Goal: Task Accomplishment & Management: Complete application form

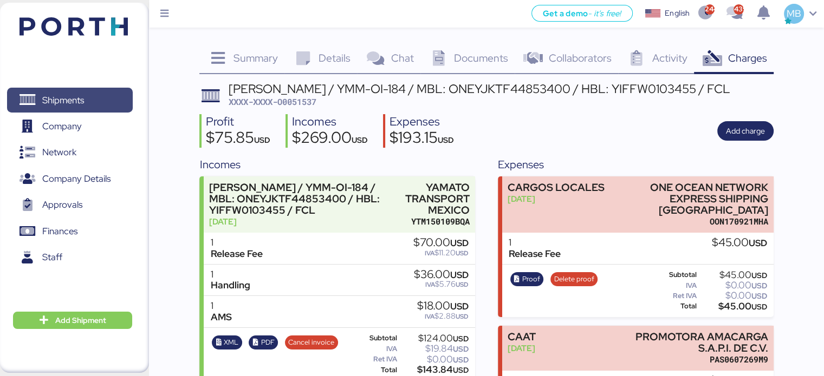
click at [73, 103] on span "Shipments" at bounding box center [63, 101] width 42 height 16
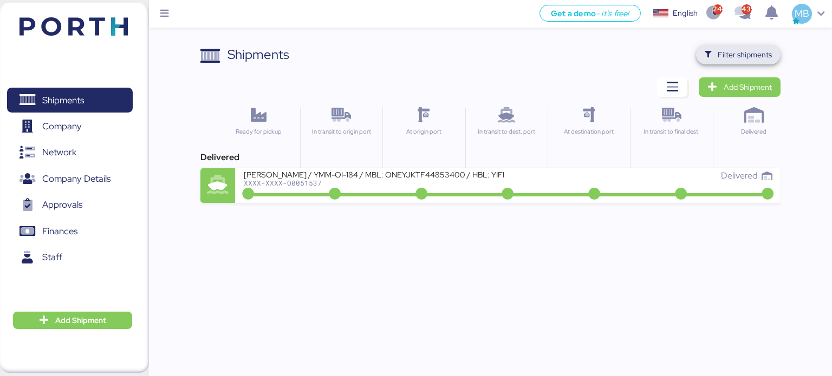
click at [752, 53] on span "Filter shipments" at bounding box center [745, 54] width 54 height 13
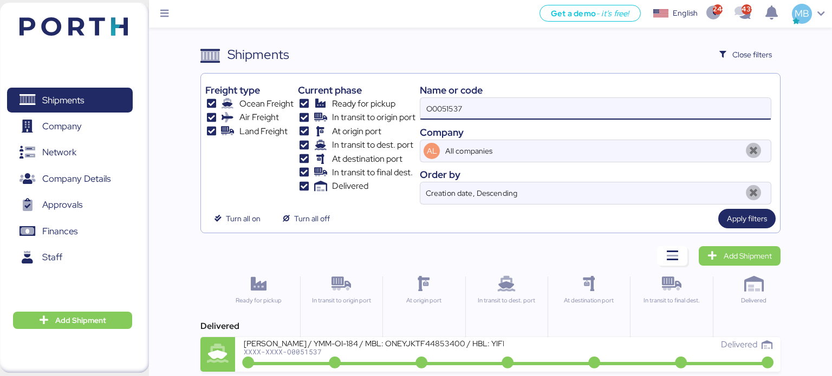
drag, startPoint x: 489, startPoint y: 112, endPoint x: 373, endPoint y: 110, distance: 115.9
click at [373, 110] on div "Freight type Ocean Freight Air Freight Land Freight Current phase Ready for pic…" at bounding box center [490, 141] width 571 height 127
type input "yamato"
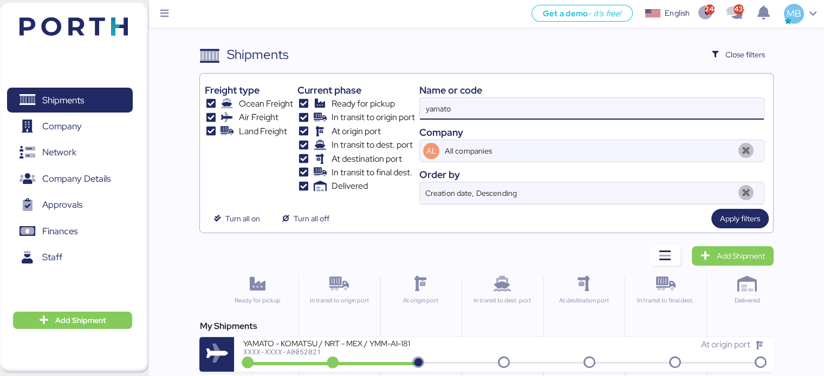
scroll to position [108, 0]
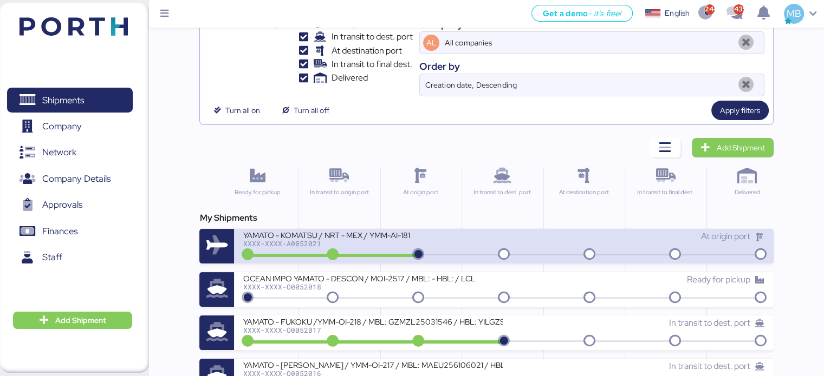
click at [461, 246] on div "YAMATO - KOMATSU / NRT - MEX / YMM-AI-181 XXXX-XXXX-A0052021" at bounding box center [373, 241] width 261 height 23
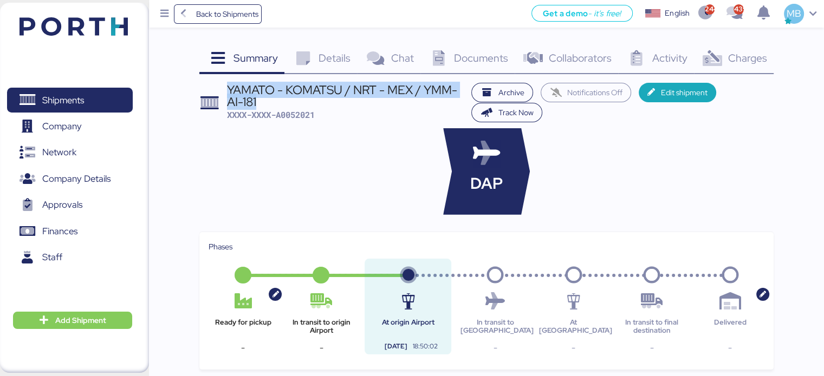
drag, startPoint x: 265, startPoint y: 101, endPoint x: 227, endPoint y: 89, distance: 39.2
click at [227, 89] on div "YAMATO - KOMATSU / NRT - MEX / YMM-AI-181" at bounding box center [346, 96] width 239 height 24
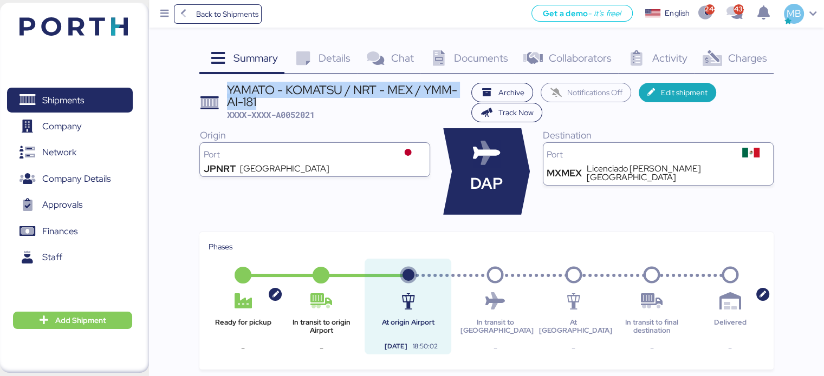
copy div "YAMATO - KOMATSU / NRT - MEX / YMM-AI-181"
click at [92, 99] on span "Shipments" at bounding box center [69, 101] width 116 height 16
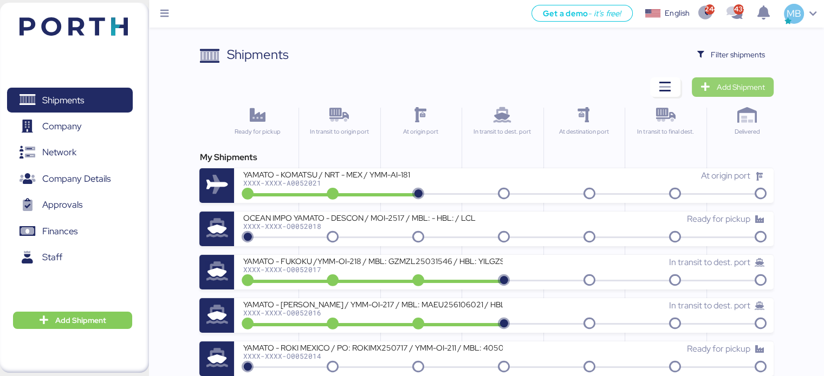
click at [757, 90] on span "Add Shipment" at bounding box center [741, 87] width 48 height 13
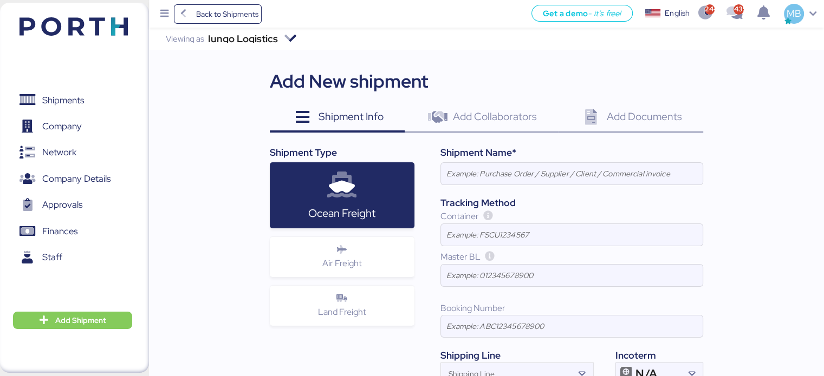
click at [377, 261] on div "Air Freight" at bounding box center [342, 257] width 145 height 40
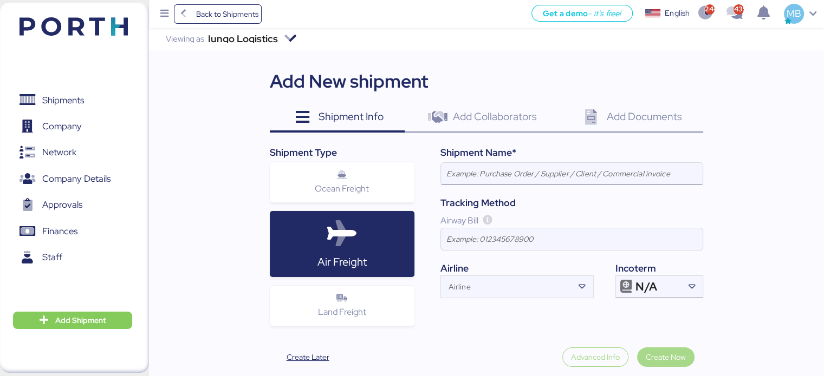
click at [544, 175] on input at bounding box center [572, 174] width 262 height 22
paste input "YAMATO - KOMATSU / NRT - MEX / YMM-AI-181"
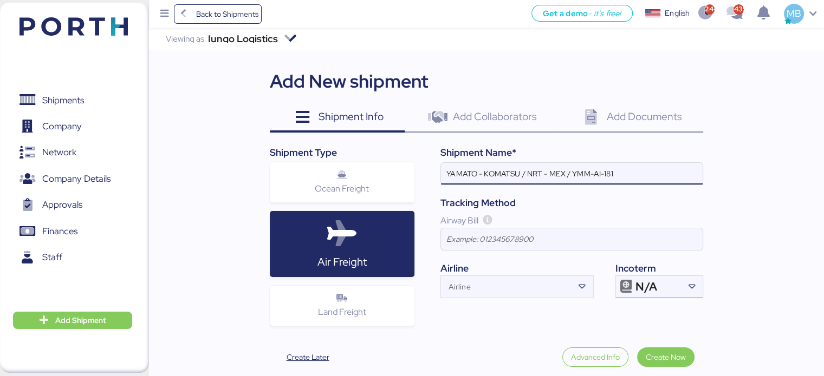
type input "YAMATO - KOMATSU / NRT - MEX / YMM-AI-181"
click at [682, 285] on div at bounding box center [691, 287] width 22 height 22
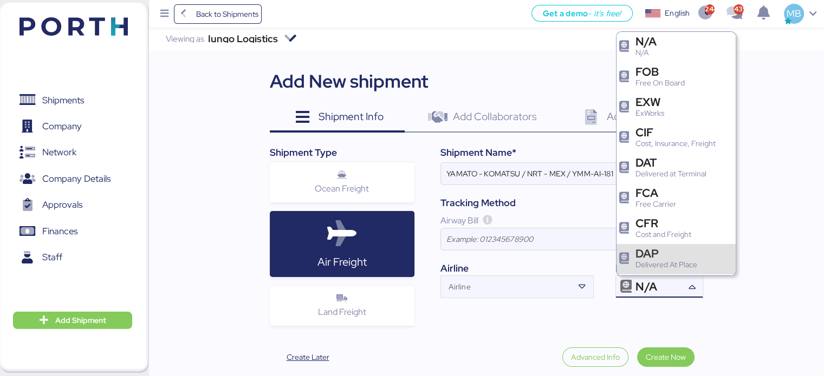
click at [668, 258] on div "DAP" at bounding box center [666, 253] width 62 height 11
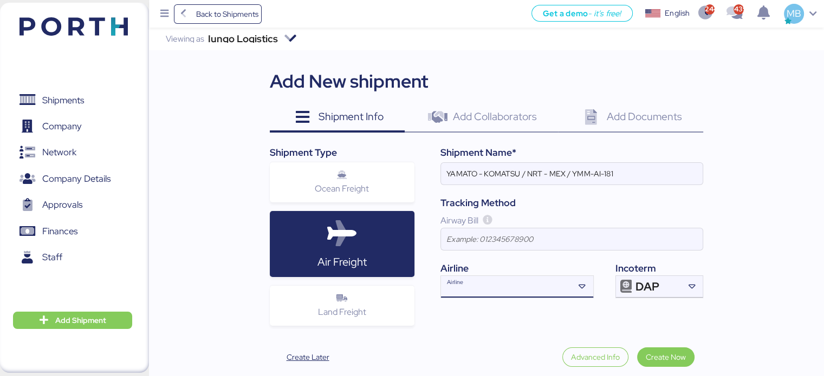
click at [477, 277] on div "Airline" at bounding box center [507, 287] width 133 height 22
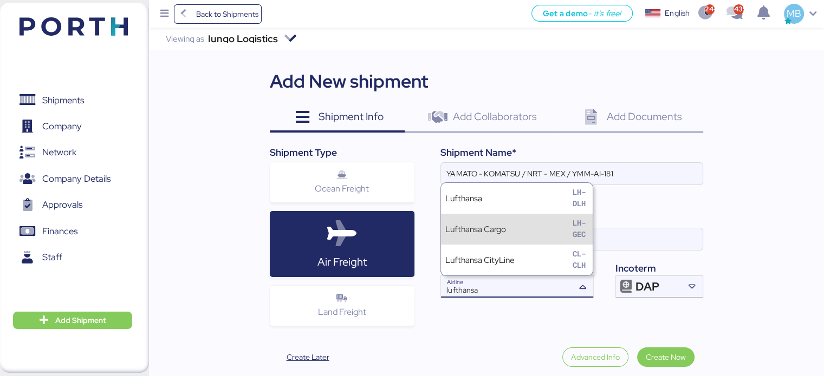
type input "lufthansa"
click at [533, 221] on div "Lufthansa Cargo LH-GEC" at bounding box center [517, 229] width 152 height 31
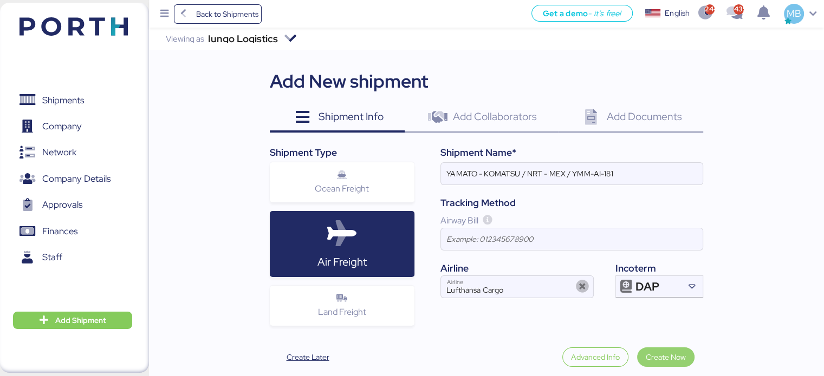
click at [665, 353] on span "Create Now" at bounding box center [666, 357] width 40 height 13
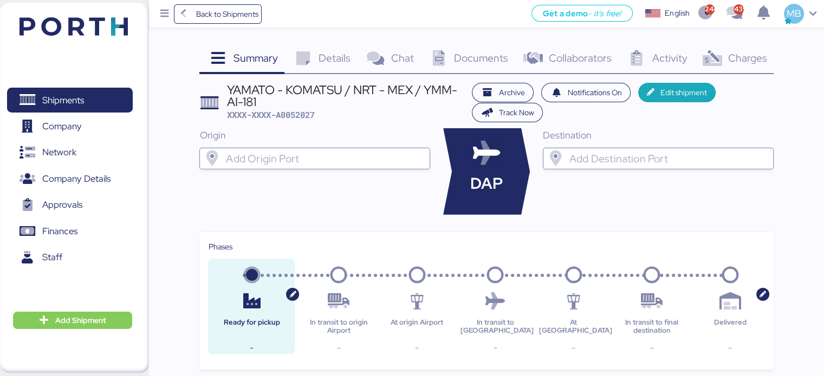
click at [292, 148] on div "Origin" at bounding box center [314, 171] width 231 height 87
click at [277, 160] on input "search" at bounding box center [324, 158] width 201 height 13
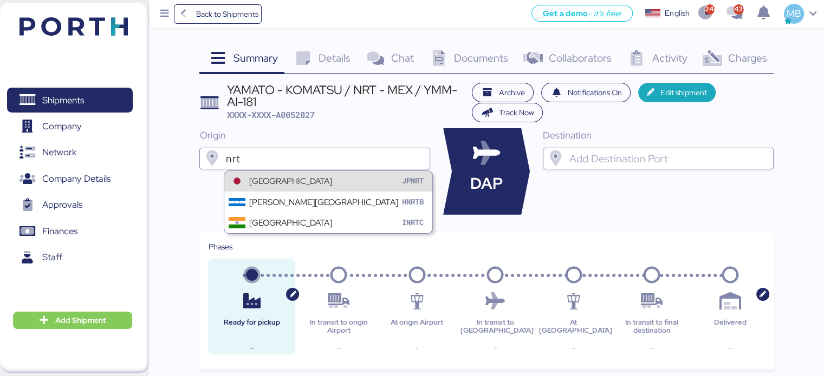
type input "nrt"
click at [301, 180] on div "[GEOGRAPHIC_DATA]" at bounding box center [290, 181] width 83 height 12
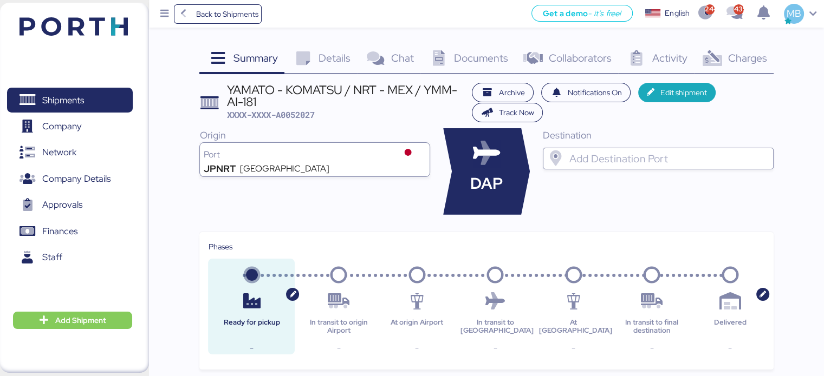
click at [615, 144] on div "Destination" at bounding box center [658, 171] width 231 height 87
click at [616, 153] on div at bounding box center [667, 159] width 201 height 22
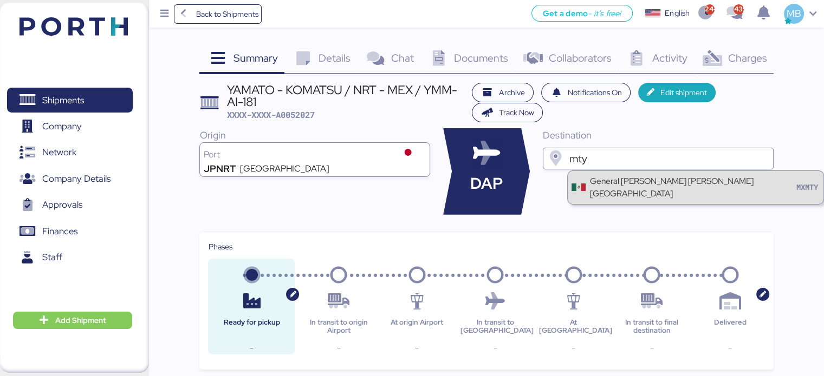
type input "mty"
click at [615, 175] on div "General [PERSON_NAME] [PERSON_NAME] [GEOGRAPHIC_DATA]" at bounding box center [691, 187] width 205 height 25
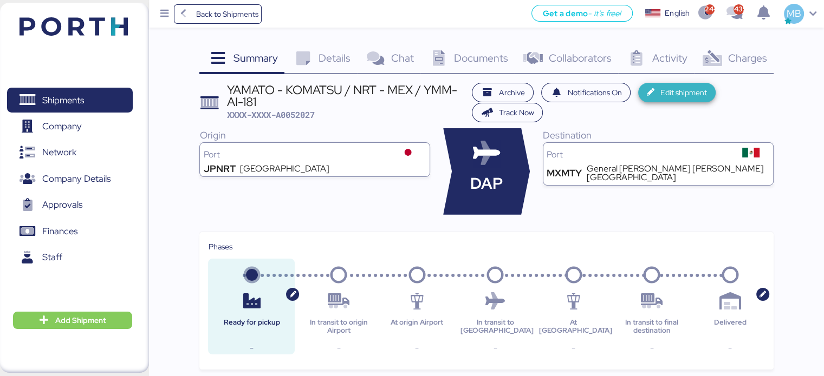
click at [685, 93] on span "Edit shipment" at bounding box center [683, 92] width 47 height 13
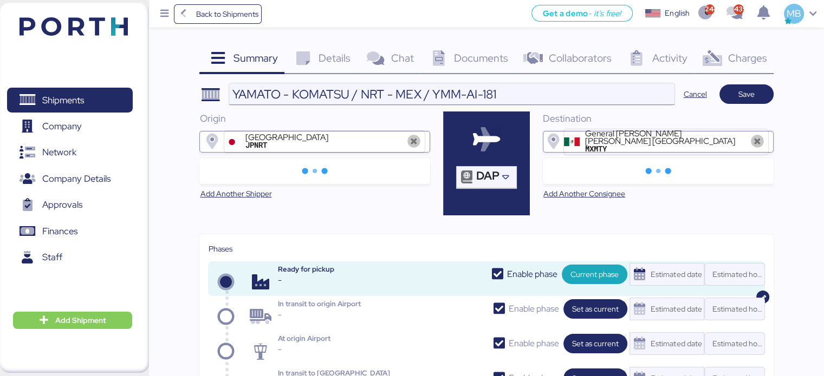
click at [318, 87] on input "YAMATO - KOMATSU / NRT - MEX / YMM-AI-181" at bounding box center [451, 94] width 445 height 22
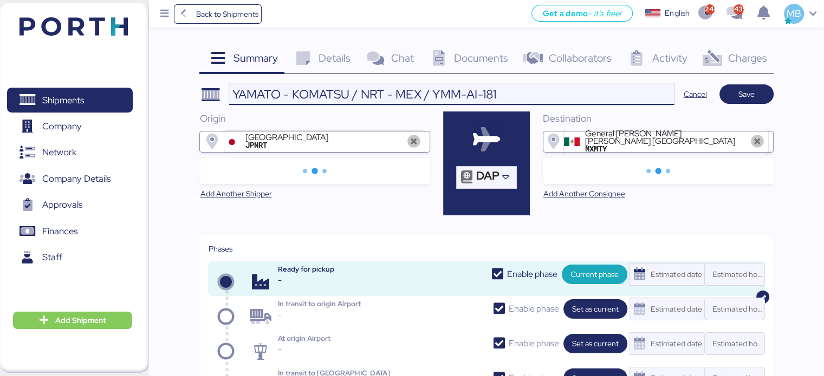
click at [318, 87] on input "YAMATO - KOMATSU / NRT - MEX / YMM-AI-181" at bounding box center [451, 94] width 445 height 22
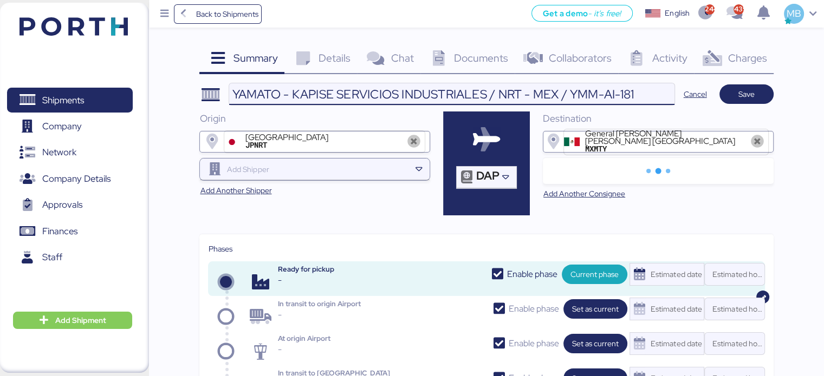
click at [569, 95] on input "YAMATO - KAPISE SERVICIOS INDUSTRIALES / NRT - MEX / YMM-AI-181" at bounding box center [451, 94] width 445 height 22
click at [559, 96] on input "YAMATO - KAPISE SERVICIOS INDUSTRIALES / NRT - MEX / YMM-AI-181" at bounding box center [451, 94] width 445 height 22
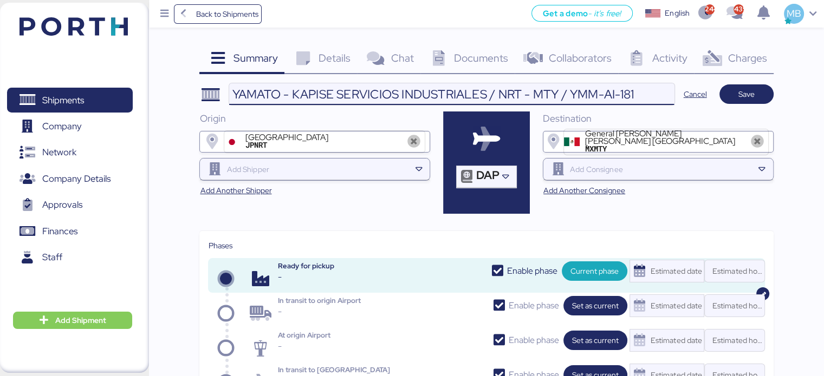
click at [642, 96] on input "YAMATO - KAPISE SERVICIOS INDUSTRIALES / NRT - MTY / YMM-AI-181" at bounding box center [451, 94] width 445 height 22
paste input "YMM-AI-184"
type input "YAMATO - KAPISE SERVICIOS INDUSTRIALES / NRT - MTY / YMM-AI-184"
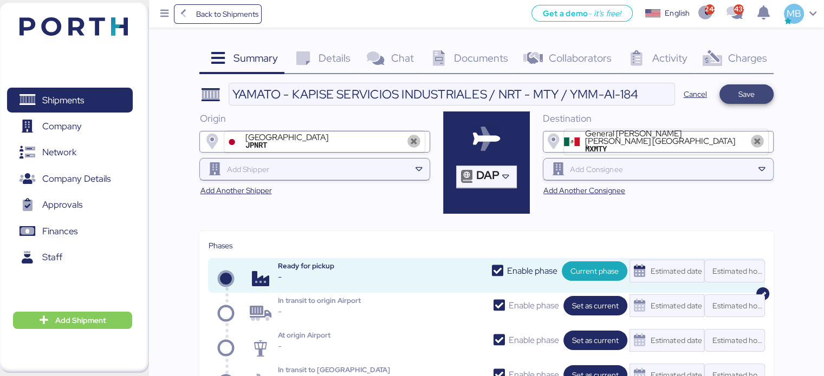
click at [742, 99] on span "Save" at bounding box center [746, 94] width 16 height 13
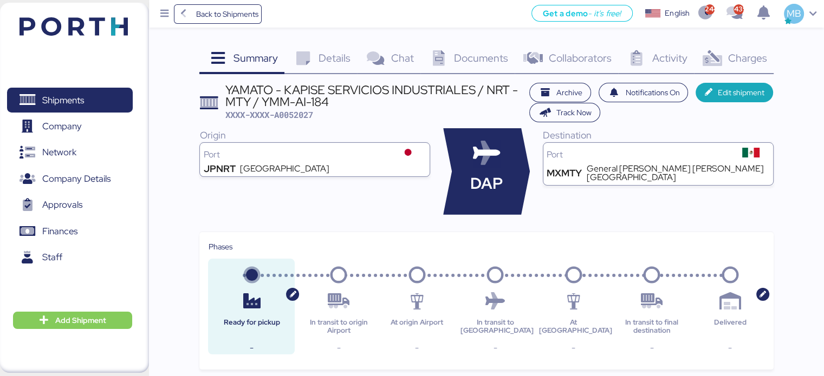
click at [314, 54] on icon at bounding box center [302, 59] width 23 height 16
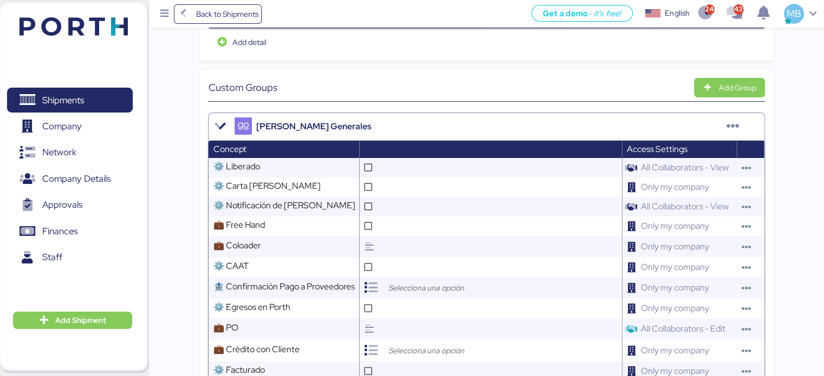
scroll to position [325, 0]
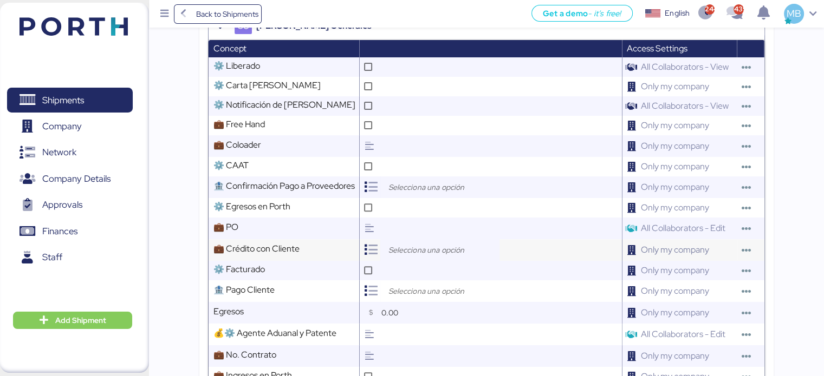
click at [422, 256] on input "search" at bounding box center [443, 250] width 114 height 13
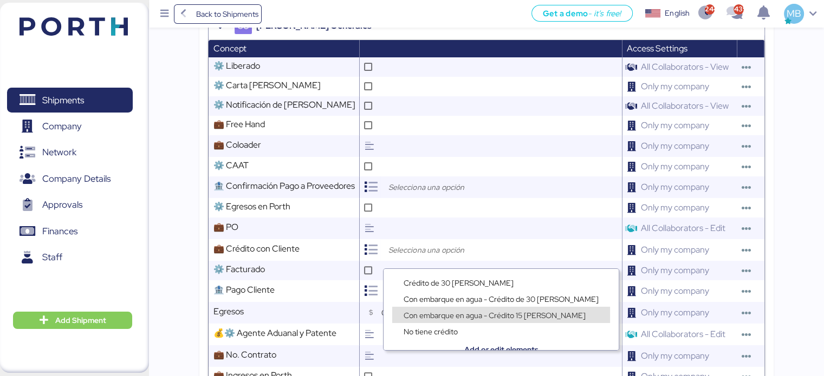
click at [433, 312] on span "Con embarque en agua - Crédito 15 [PERSON_NAME]" at bounding box center [494, 316] width 182 height 10
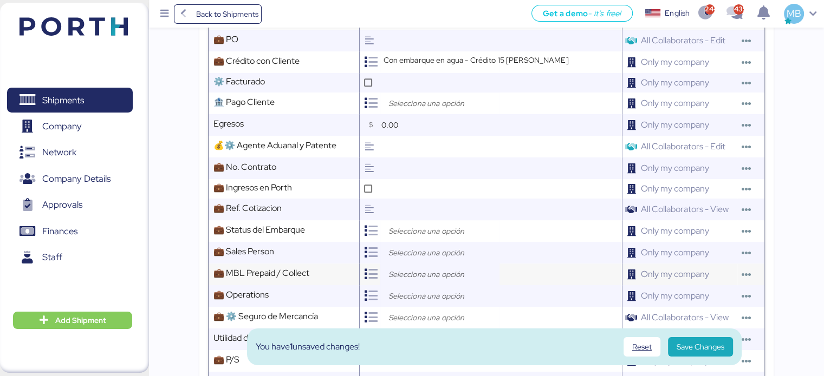
scroll to position [542, 0]
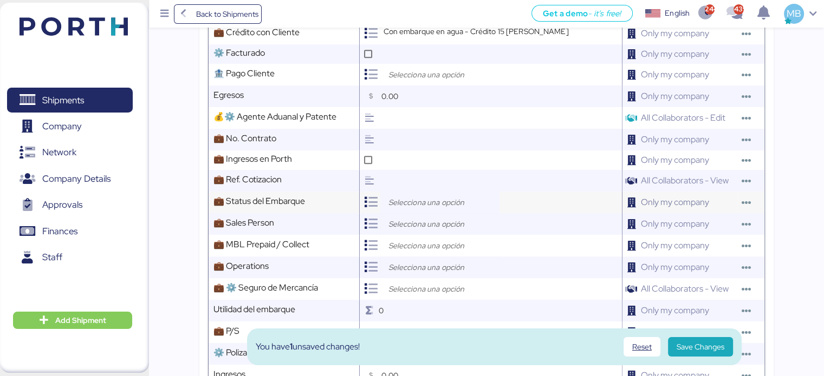
click at [417, 209] on input "search" at bounding box center [443, 202] width 114 height 13
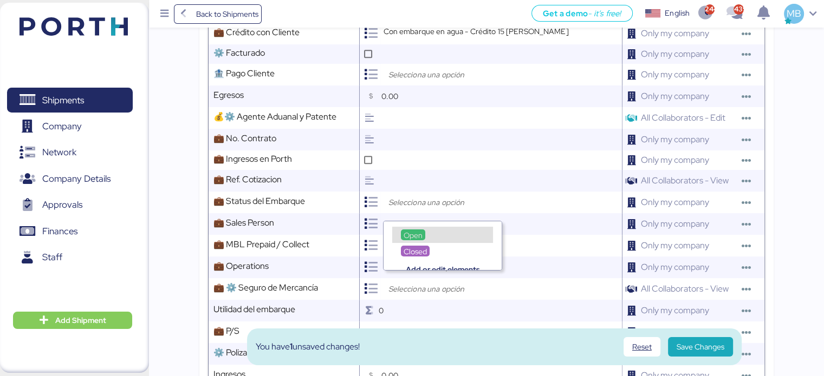
click at [407, 231] on span "Open" at bounding box center [412, 236] width 19 height 10
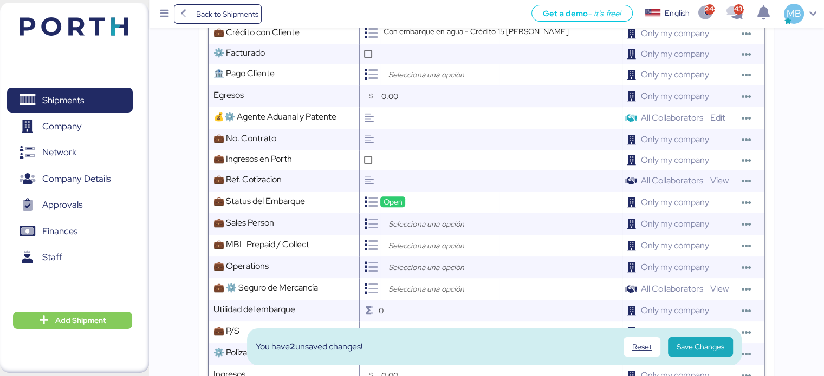
click at [411, 223] on div at bounding box center [439, 224] width 119 height 22
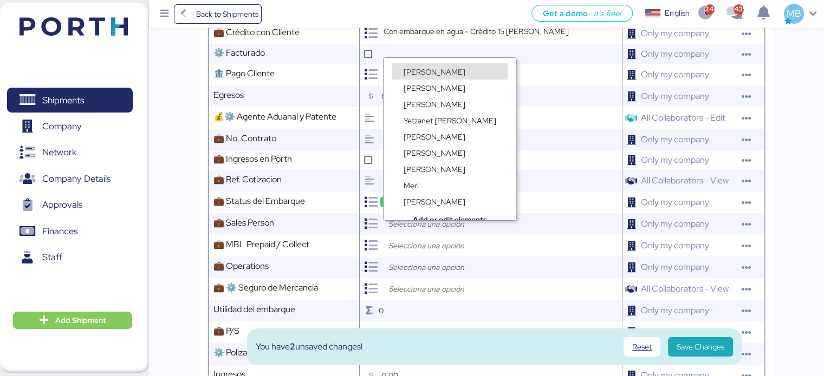
click at [444, 68] on span "[PERSON_NAME]" at bounding box center [434, 72] width 62 height 10
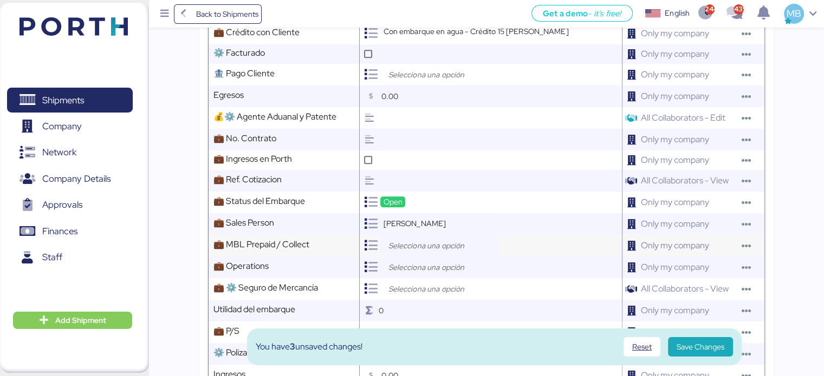
click at [413, 252] on input "search" at bounding box center [443, 245] width 114 height 13
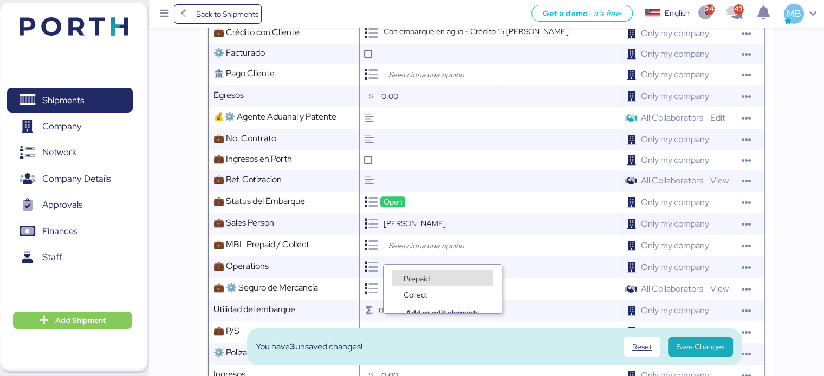
click at [420, 277] on span "Prepaid" at bounding box center [416, 279] width 26 height 10
click at [429, 270] on input "search" at bounding box center [443, 267] width 114 height 13
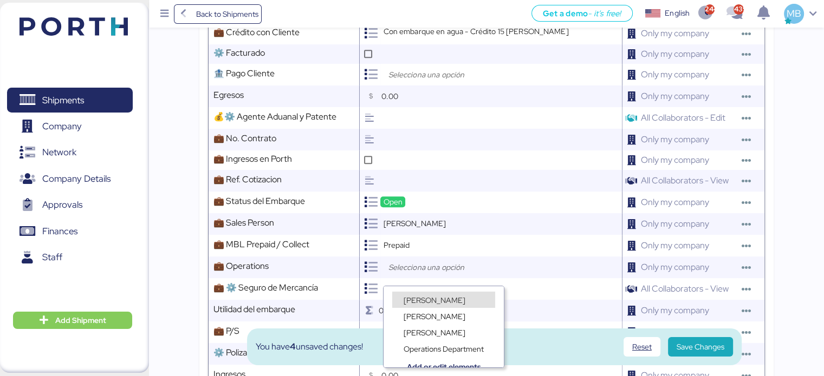
click at [431, 296] on span "[PERSON_NAME]" at bounding box center [434, 301] width 62 height 10
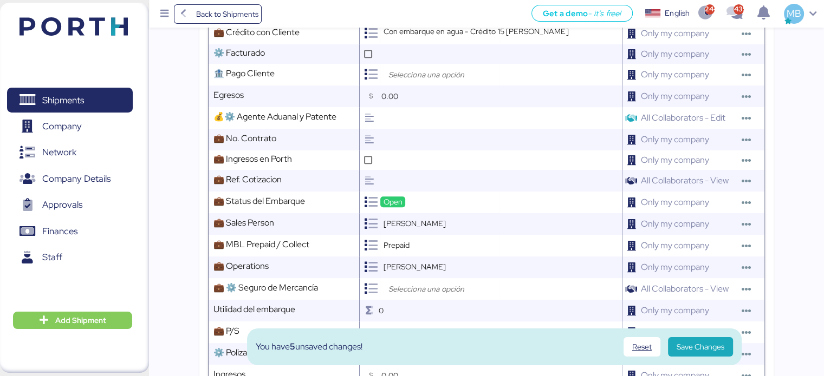
click at [431, 296] on input "search" at bounding box center [443, 289] width 114 height 13
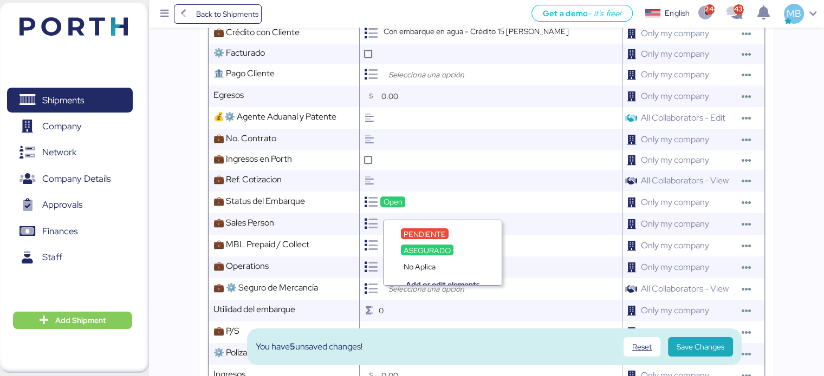
click at [436, 268] on div "No Aplica" at bounding box center [419, 266] width 37 height 11
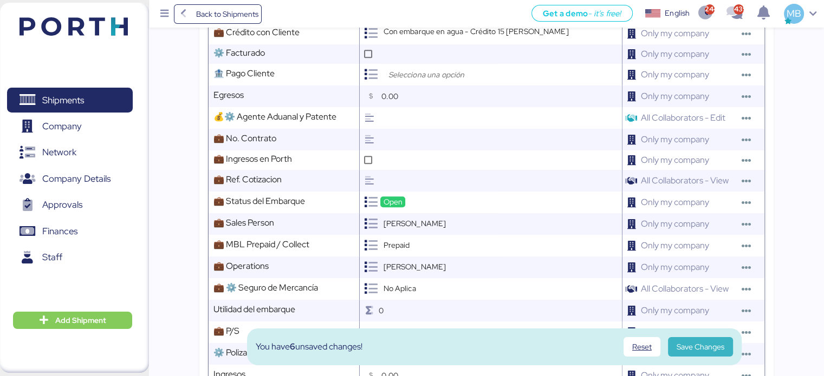
click at [706, 348] on span "Save Changes" at bounding box center [700, 347] width 48 height 13
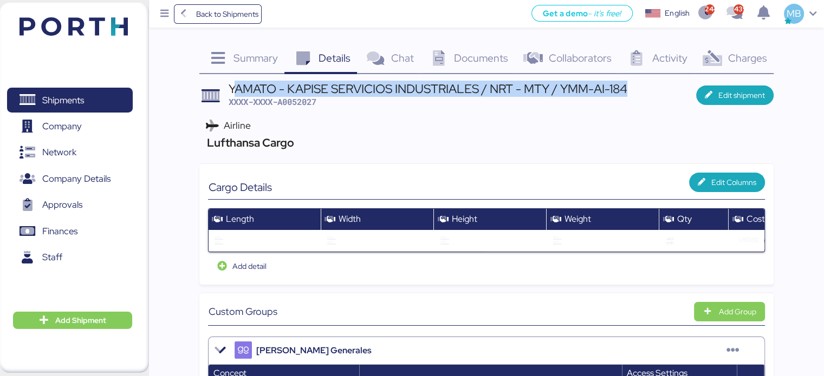
drag, startPoint x: 633, startPoint y: 91, endPoint x: 232, endPoint y: 83, distance: 400.3
click at [232, 83] on header "YAMATO - KAPISE SERVICIOS INDUSTRIALES / NRT - MTY / YMM-AI-184 XXXX-XXXX-A0052…" at bounding box center [486, 95] width 574 height 25
click at [238, 83] on div "YAMATO - KAPISE SERVICIOS INDUSTRIALES / NRT - MTY / YMM-AI-184" at bounding box center [428, 89] width 399 height 12
drag, startPoint x: 631, startPoint y: 86, endPoint x: 230, endPoint y: 81, distance: 401.9
click at [230, 83] on header "YAMATO - KAPISE SERVICIOS INDUSTRIALES / NRT - MTY / YMM-AI-184 XXXX-XXXX-A0052…" at bounding box center [486, 95] width 574 height 25
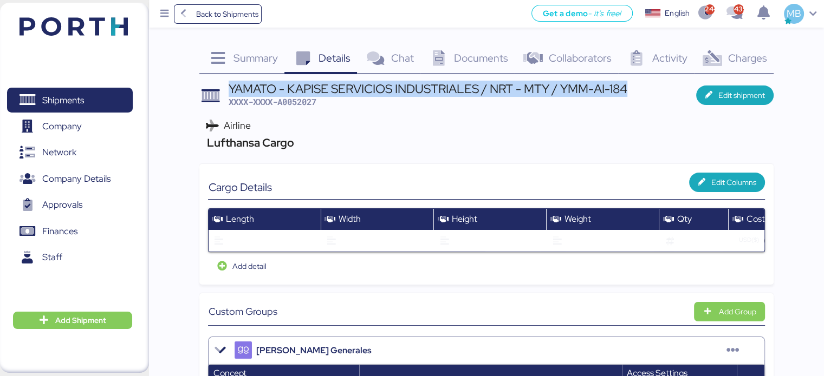
copy div "YAMATO - KAPISE SERVICIOS INDUSTRIALES / NRT - MTY / YMM-AI-184"
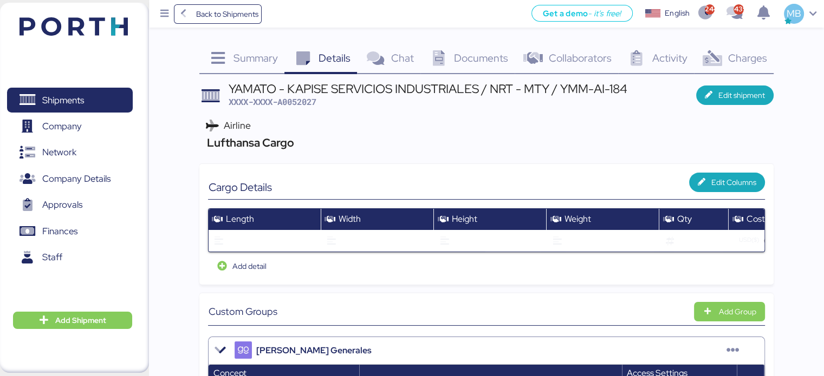
click at [299, 99] on span "XXXX-XXXX-A0052027" at bounding box center [273, 101] width 88 height 11
copy span "A0052027"
click at [292, 102] on span "XXXX-XXXX-A0052027" at bounding box center [273, 101] width 88 height 11
click at [293, 102] on span "XXXX-XXXX-A0052027" at bounding box center [273, 101] width 88 height 11
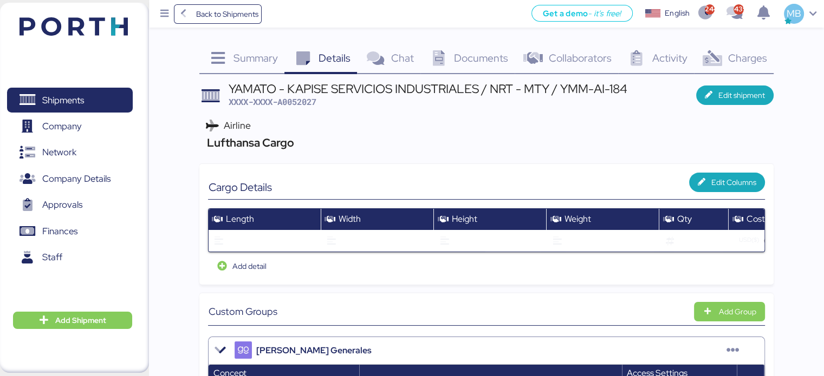
click at [521, 93] on div "YAMATO - KAPISE SERVICIOS INDUSTRIALES / NRT - MTY / YMM-AI-184" at bounding box center [428, 89] width 399 height 12
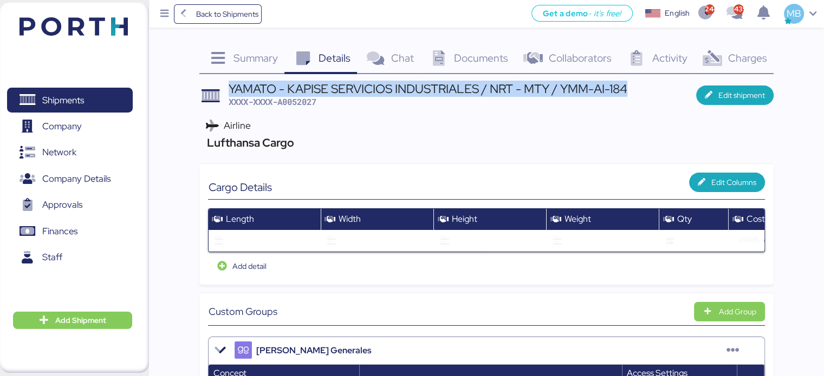
drag, startPoint x: 628, startPoint y: 90, endPoint x: 228, endPoint y: 93, distance: 400.2
click at [229, 93] on div "YAMATO - KAPISE SERVICIOS INDUSTRIALES / NRT - MTY / YMM-AI-184" at bounding box center [428, 89] width 399 height 12
copy div "YAMATO - KAPISE SERVICIOS INDUSTRIALES / NRT - MTY / YMM-AI-184"
click at [95, 96] on span "Shipments" at bounding box center [69, 101] width 116 height 16
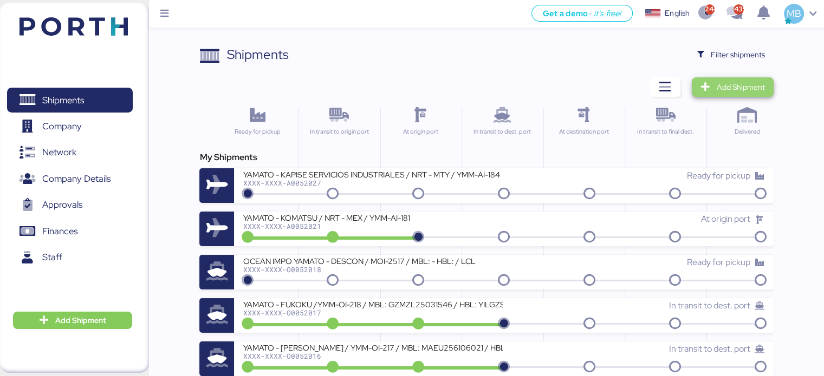
click at [741, 88] on span "Add Shipment" at bounding box center [741, 87] width 48 height 13
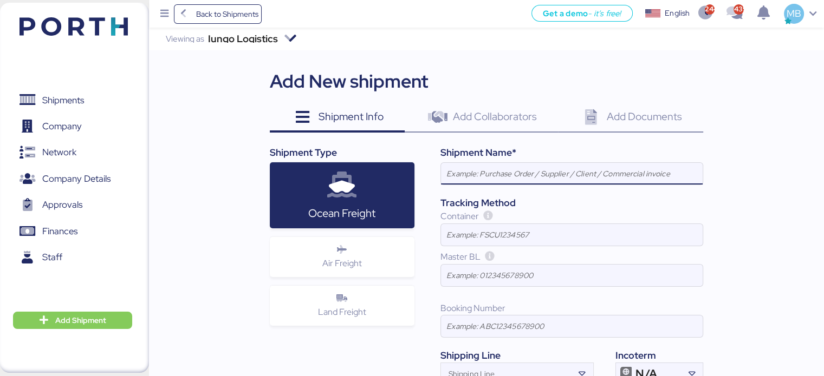
click at [342, 264] on span "Air Freight" at bounding box center [342, 263] width 40 height 11
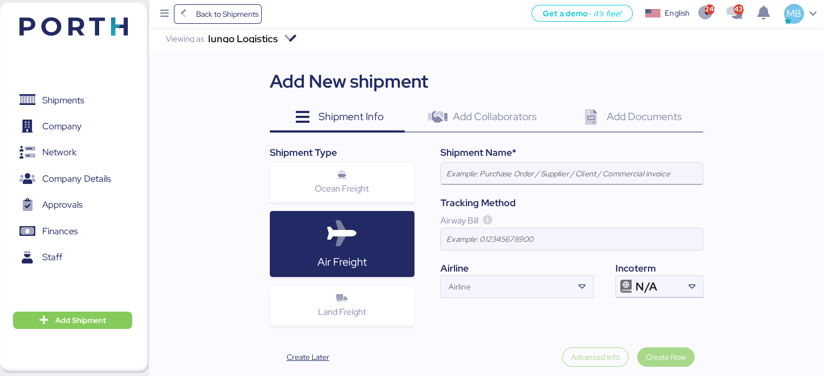
click at [571, 166] on input at bounding box center [572, 174] width 262 height 22
paste input "YAMATO - KAPISE SERVICIOS INDUSTRIALES / NRT - MTY / YMM-AI-184"
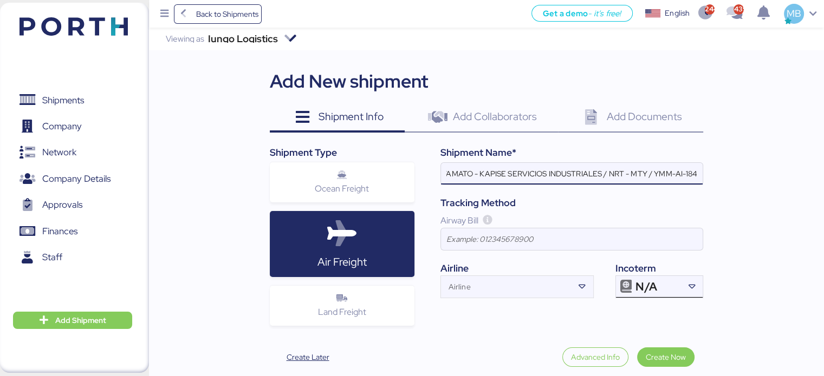
click at [692, 297] on div at bounding box center [691, 287] width 22 height 22
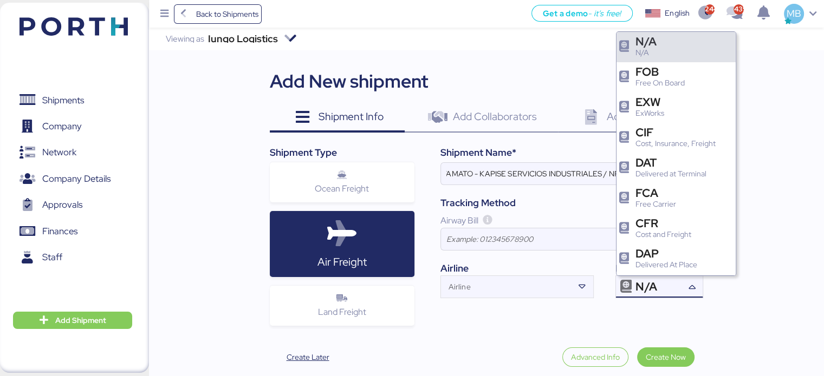
scroll to position [0, 0]
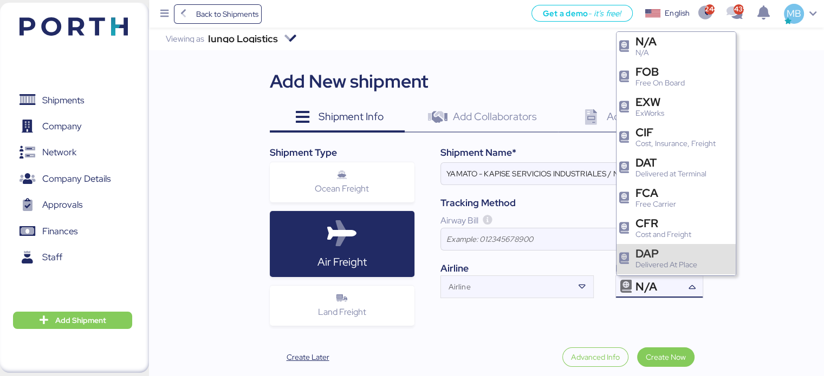
click at [691, 264] on div "Delivered At Place" at bounding box center [666, 264] width 62 height 11
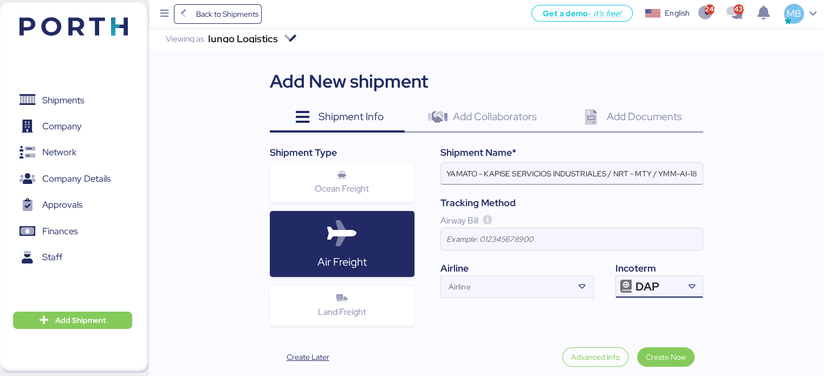
click at [522, 173] on input "YAMATO - KAPISE SERVICIOS INDUSTRIALES / NRT - MTY / YMM-AI-184" at bounding box center [572, 174] width 262 height 22
click at [482, 169] on input "YAMATO - KAPISE INDUSTRIALES / NRT - MTY / YMM-AI-184" at bounding box center [572, 174] width 262 height 22
click at [490, 172] on input "YAMATO - KAPISE INDUSTRIALES / NRT - MTY / YMM-AI-184" at bounding box center [572, 174] width 262 height 22
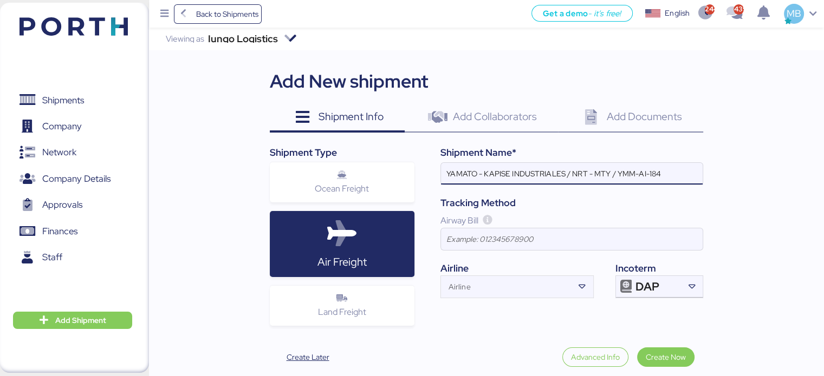
click at [490, 172] on input "YAMATO - KAPISE INDUSTRIALES / NRT - MTY / YMM-AI-184" at bounding box center [572, 174] width 262 height 22
click at [496, 173] on input "YAMATO - INDUSTRIALES / NRT - MTY / YMM-AI-184" at bounding box center [572, 174] width 262 height 22
paste input "KURABE"
click at [544, 176] on input "YAMATO - KURABE / NRT - MTY / YMM-AI-184" at bounding box center [572, 174] width 262 height 22
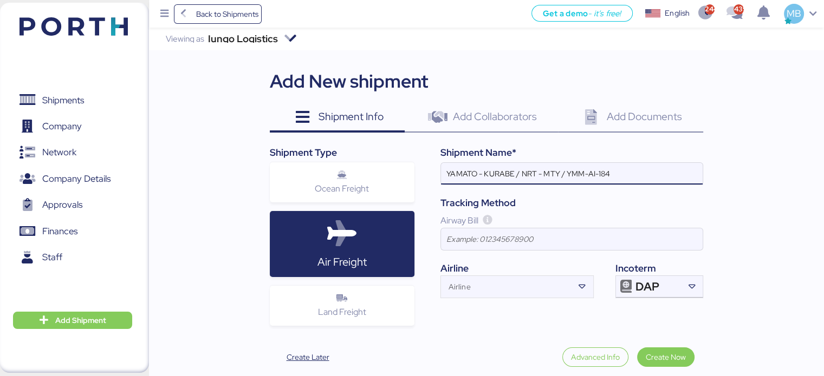
click at [552, 168] on input "YAMATO - KURABE / NRT - MTY / YMM-AI-184" at bounding box center [572, 174] width 262 height 22
click at [624, 169] on input "YAMATO - KURABE / NRT - GDL / YMM-AI-184" at bounding box center [572, 174] width 262 height 22
paste input "YMM-AI-183"
type input "YAMATO - KURABE / NRT - GDL / YMM-AI-183"
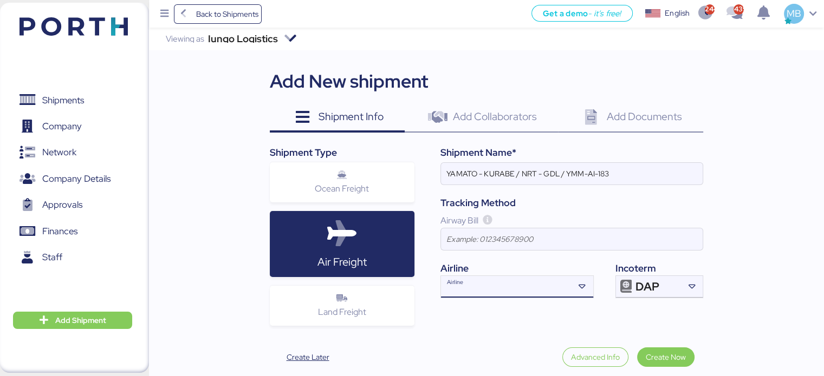
click at [477, 292] on input "Airline" at bounding box center [507, 290] width 133 height 13
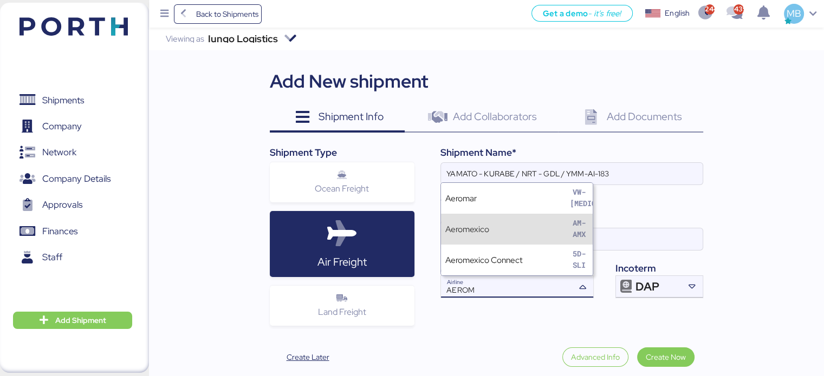
type input "AEROM"
click at [551, 228] on div "Aeromexico AM-AMX" at bounding box center [517, 229] width 152 height 31
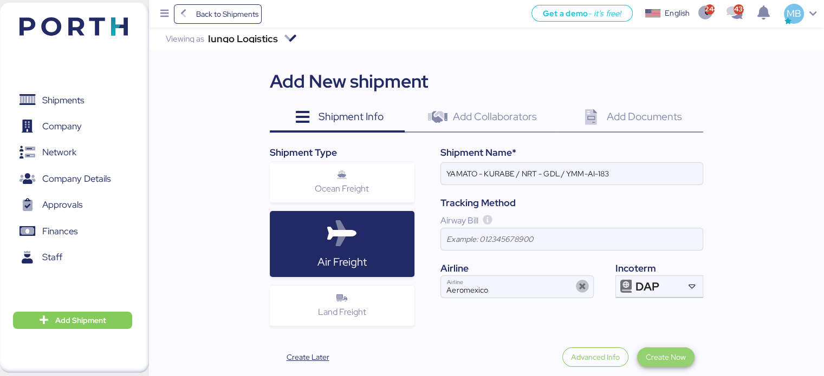
click at [666, 359] on span "Create Now" at bounding box center [666, 357] width 40 height 13
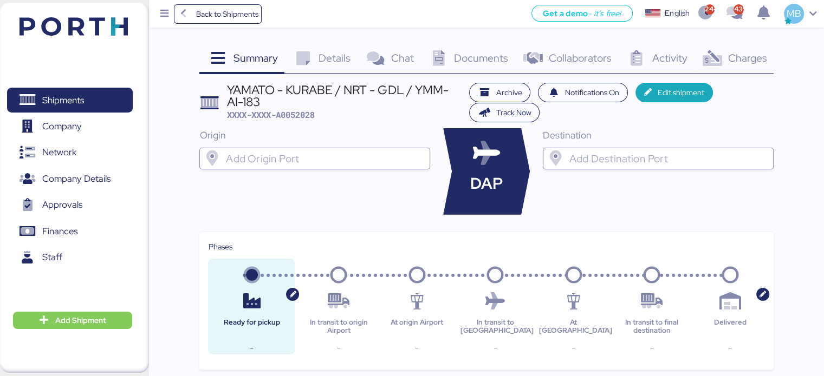
click at [351, 166] on div at bounding box center [324, 159] width 201 height 22
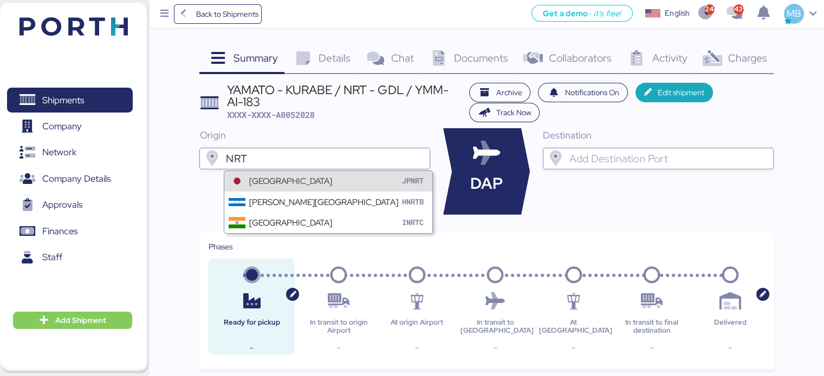
type input "NRT"
click at [403, 179] on div "JPNRT" at bounding box center [413, 180] width 30 height 11
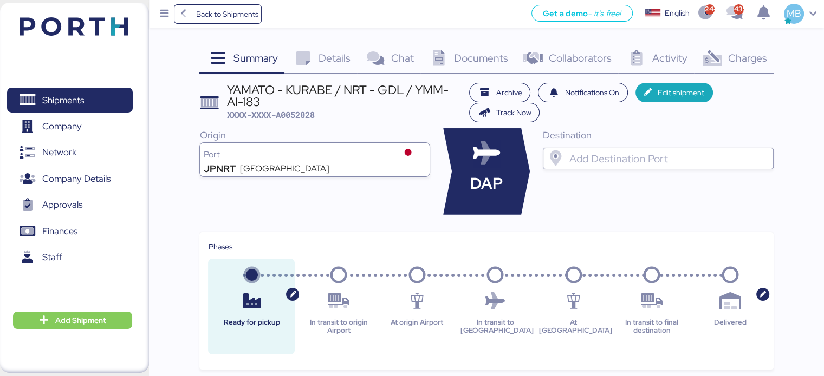
click at [602, 154] on input "search" at bounding box center [667, 158] width 201 height 13
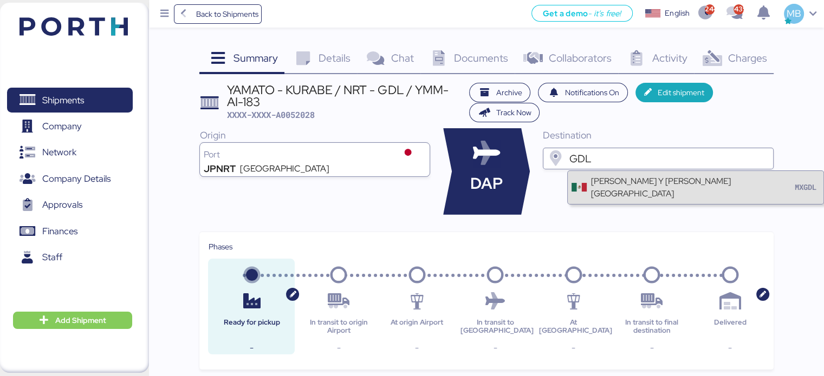
type input "GDL"
click at [631, 182] on div "[PERSON_NAME] Y [PERSON_NAME][GEOGRAPHIC_DATA]" at bounding box center [691, 187] width 201 height 25
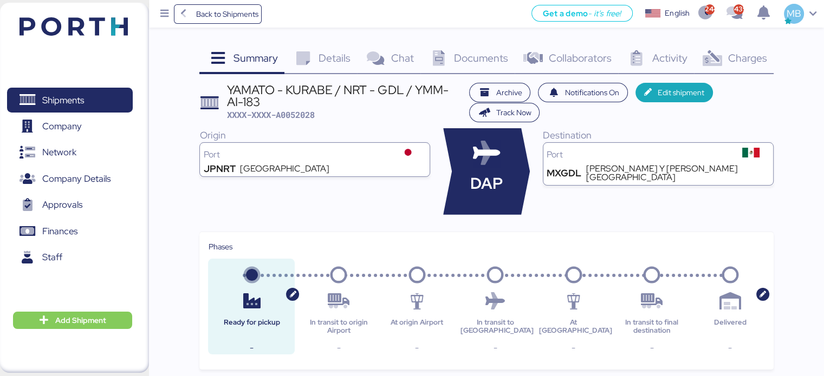
click at [325, 54] on span "Details" at bounding box center [334, 58] width 32 height 14
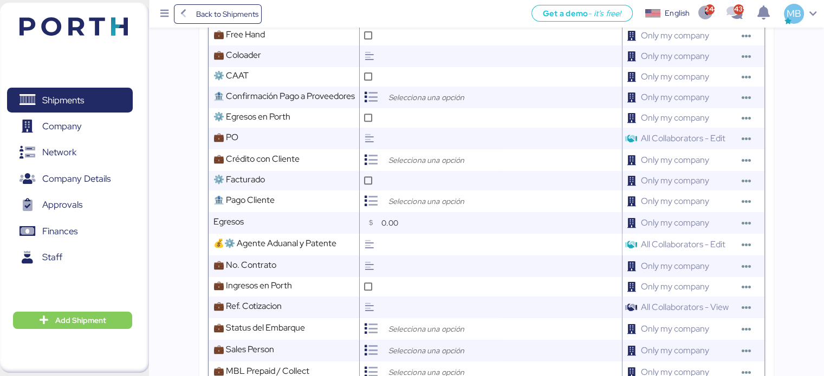
scroll to position [433, 0]
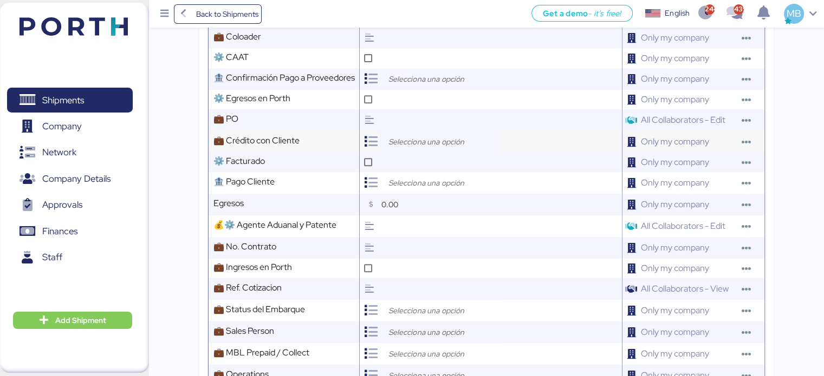
click at [403, 147] on input "search" at bounding box center [443, 141] width 114 height 13
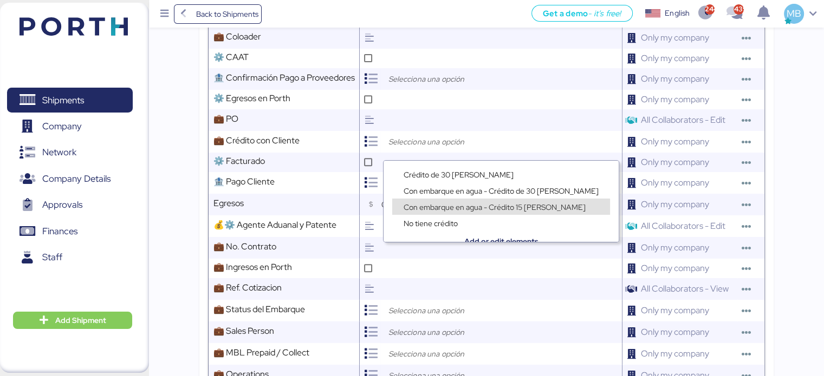
click at [459, 204] on span "Con embarque en agua - Crédito 15 [PERSON_NAME]" at bounding box center [494, 208] width 182 height 10
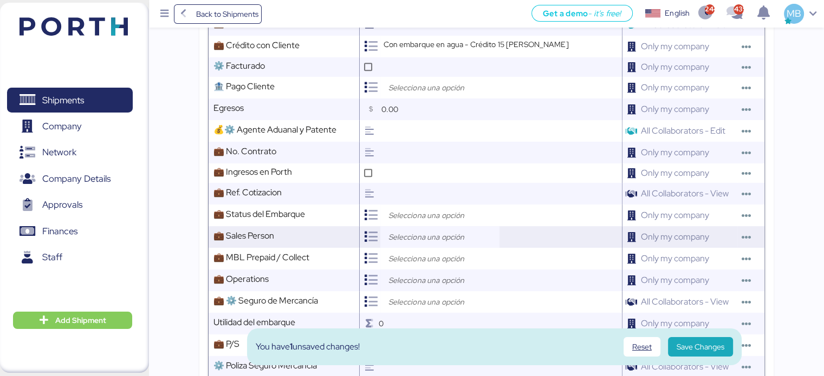
scroll to position [542, 0]
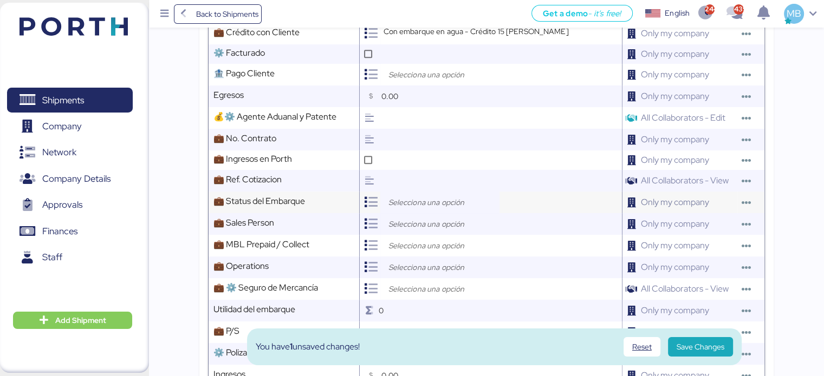
click at [410, 213] on div at bounding box center [439, 203] width 119 height 22
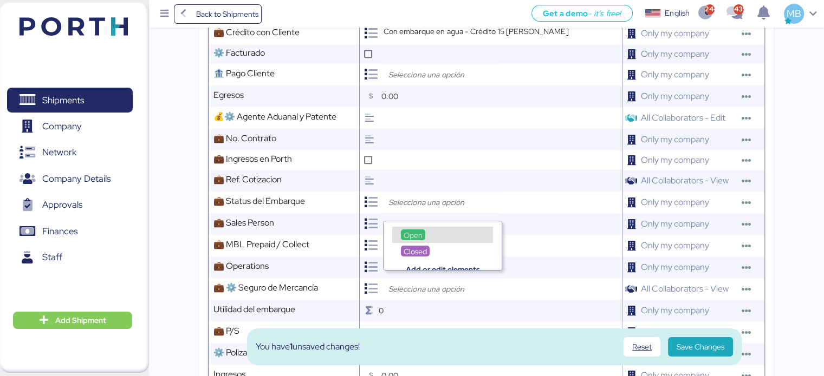
click at [419, 238] on div "Closed" at bounding box center [442, 246] width 118 height 16
click at [412, 234] on span "Open" at bounding box center [412, 236] width 19 height 10
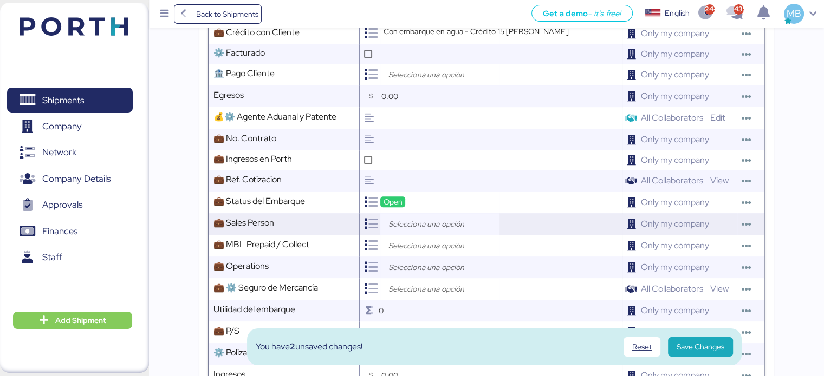
click at [402, 224] on div at bounding box center [439, 224] width 119 height 22
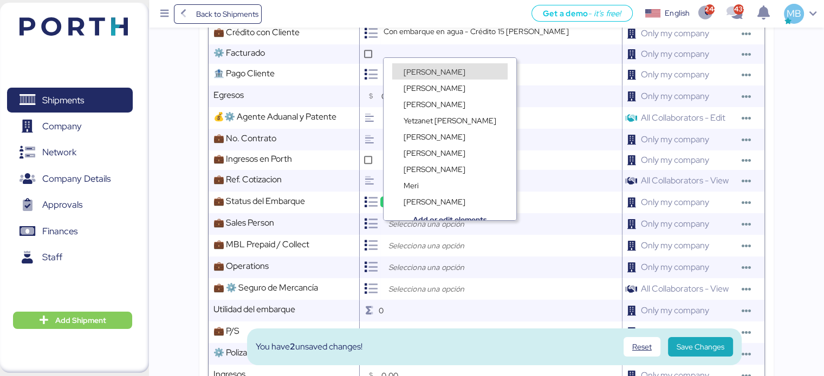
click at [442, 67] on span "[PERSON_NAME]" at bounding box center [434, 72] width 62 height 10
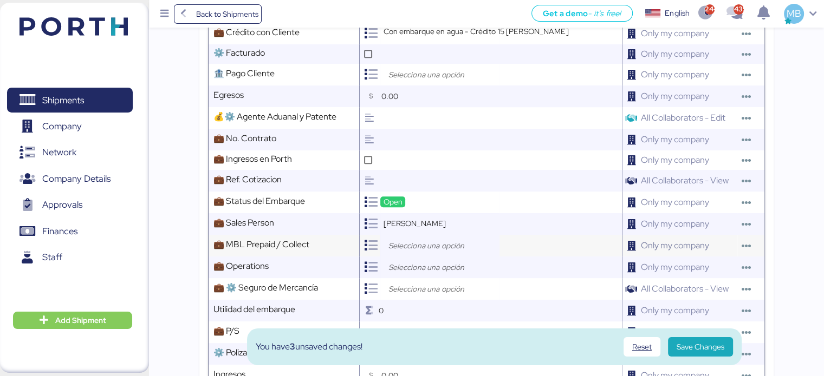
click at [418, 251] on input "search" at bounding box center [443, 245] width 114 height 13
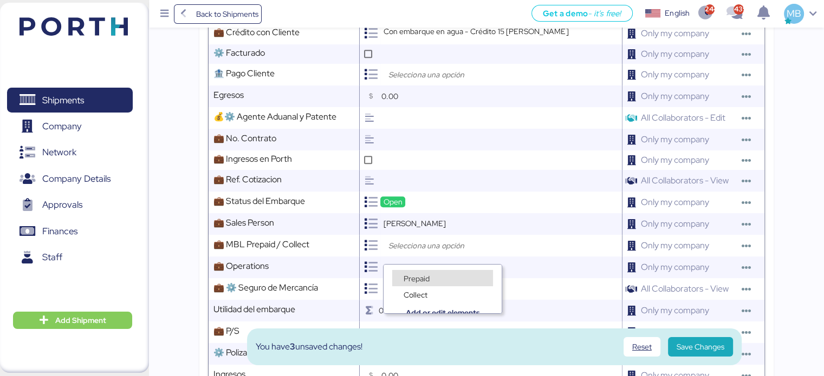
click at [426, 276] on span "Prepaid" at bounding box center [416, 279] width 26 height 10
click at [419, 274] on input "search" at bounding box center [443, 267] width 114 height 13
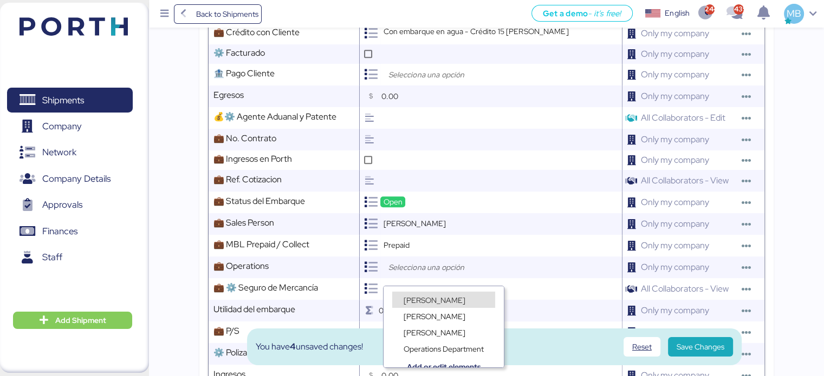
click at [425, 294] on div "[PERSON_NAME]" at bounding box center [443, 300] width 103 height 16
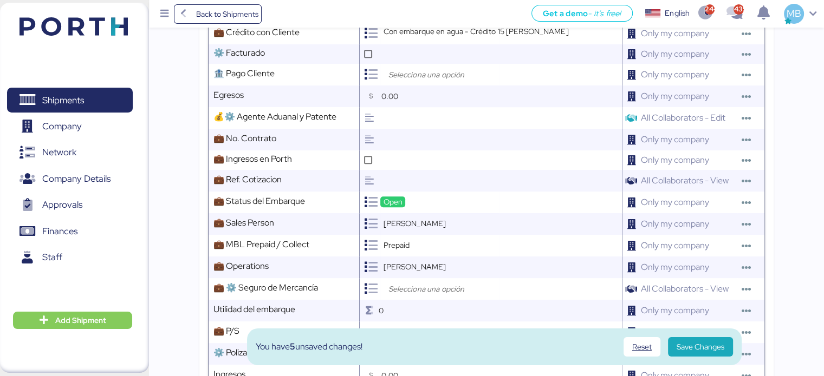
click at [412, 294] on input "search" at bounding box center [443, 289] width 114 height 13
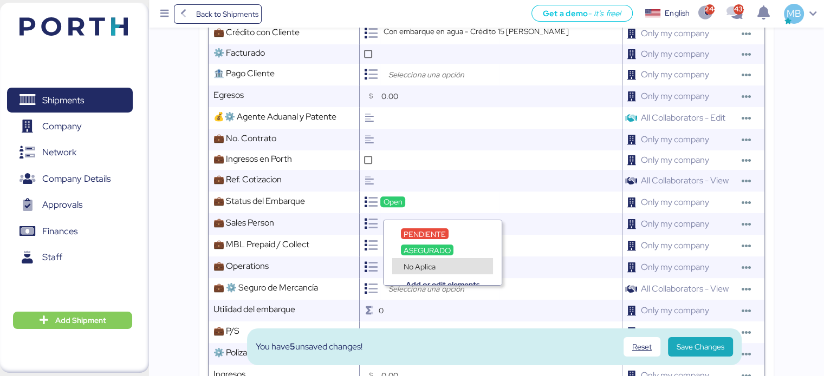
click at [433, 268] on span "No Aplica" at bounding box center [419, 267] width 32 height 10
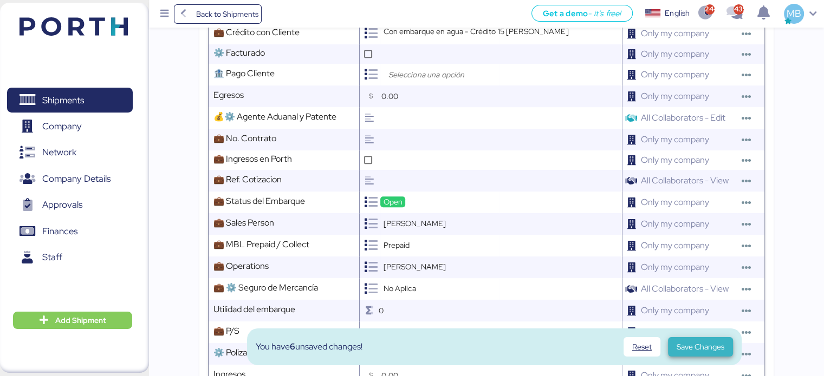
click at [691, 347] on span "Save Changes" at bounding box center [700, 347] width 48 height 13
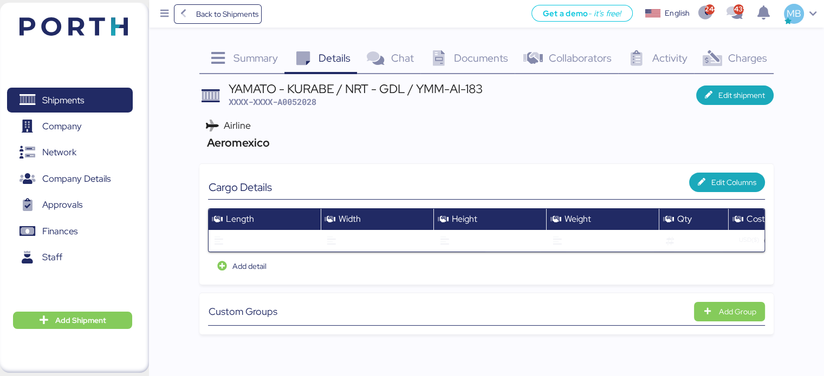
scroll to position [0, 0]
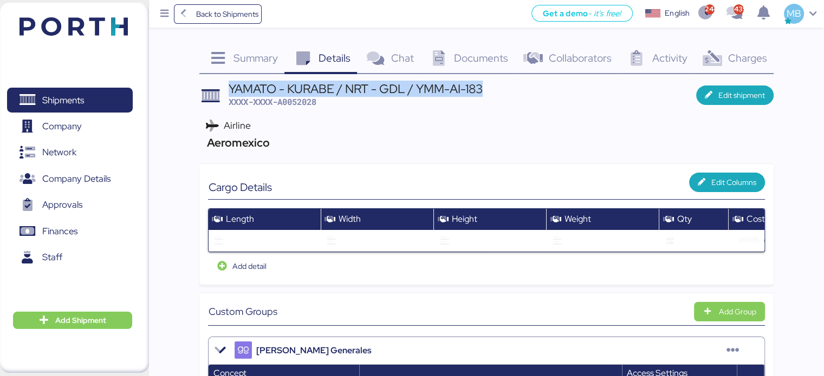
drag, startPoint x: 489, startPoint y: 88, endPoint x: 229, endPoint y: 90, distance: 260.0
click at [229, 90] on header "YAMATO - KURABE / NRT - GDL / YMM-AI-183 XXXX-XXXX-A0052028 Edit shipment" at bounding box center [486, 95] width 574 height 25
copy div "YAMATO - KURABE / NRT - GDL / YMM-AI-183"
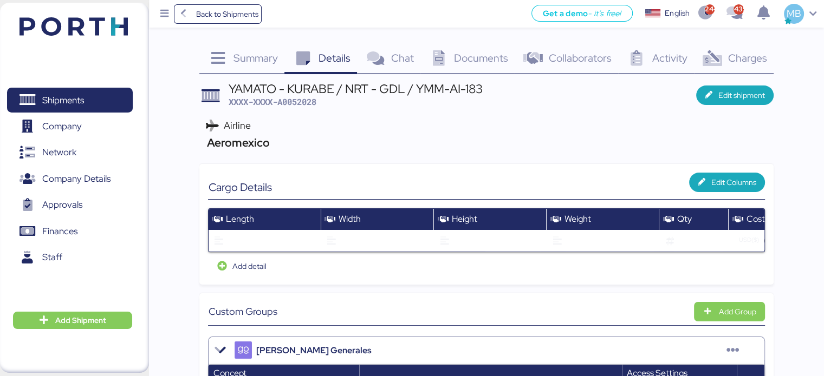
click at [308, 100] on span "XXXX-XXXX-A0052028" at bounding box center [273, 101] width 88 height 11
copy span "A0052028"
click at [305, 101] on span "XXXX-XXXX-A0052028" at bounding box center [273, 101] width 88 height 11
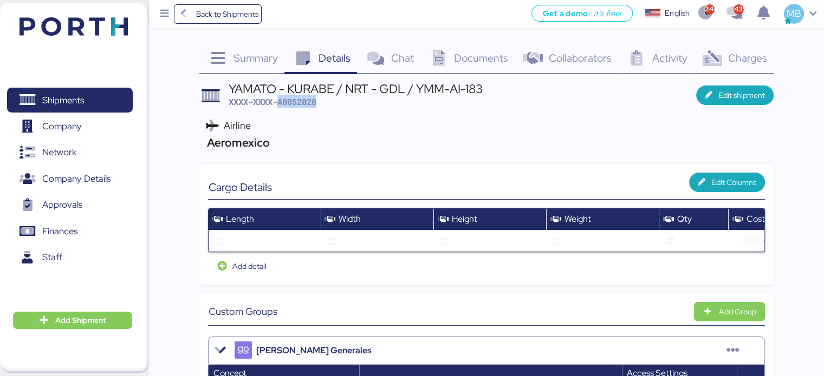
click at [305, 101] on span "XXXX-XXXX-A0052028" at bounding box center [273, 101] width 88 height 11
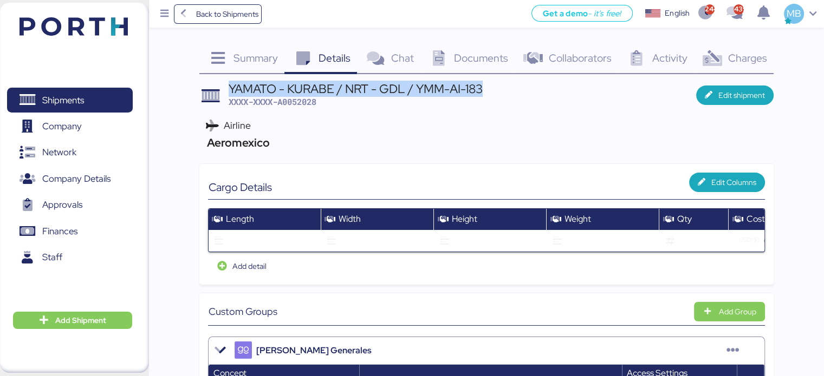
drag, startPoint x: 494, startPoint y: 88, endPoint x: 227, endPoint y: 93, distance: 266.5
click at [227, 93] on header "YAMATO - KURABE / NRT - GDL / YMM-AI-183 XXXX-XXXX-A0052028 Edit shipment" at bounding box center [486, 95] width 574 height 25
copy div "YAMATO - KURABE / NRT - GDL / YMM-AI-183"
click at [101, 106] on span "Shipments" at bounding box center [69, 101] width 116 height 16
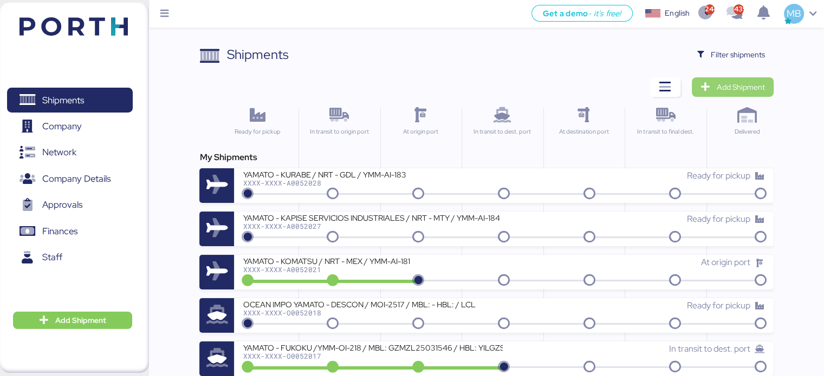
click at [750, 86] on span "Add Shipment" at bounding box center [741, 87] width 48 height 13
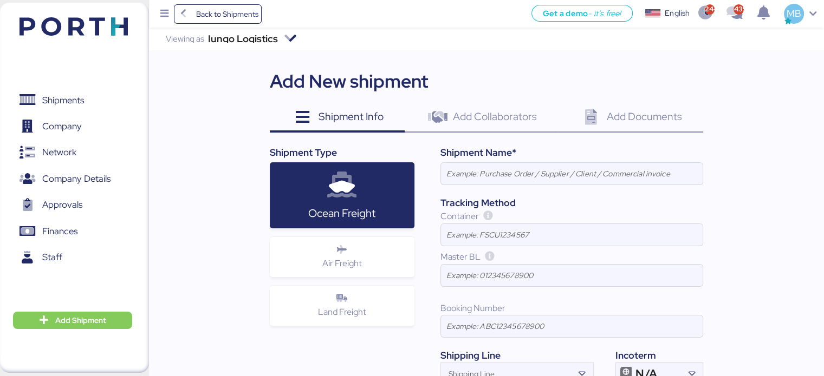
click at [373, 245] on div "Air Freight" at bounding box center [342, 257] width 145 height 40
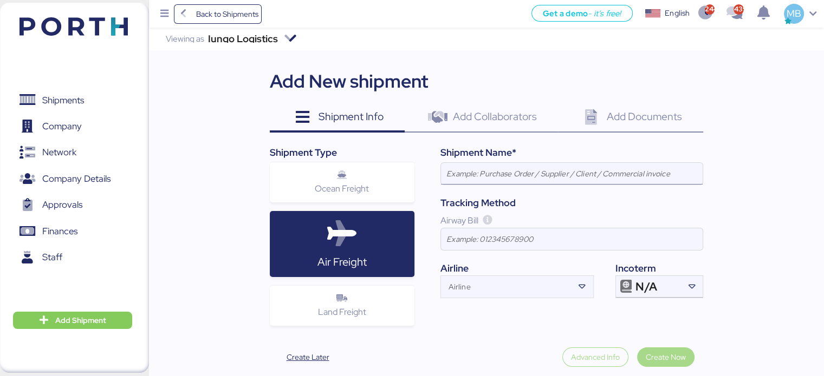
click at [536, 173] on input at bounding box center [572, 174] width 262 height 22
paste input "YAMATO - KURABE / NRT - GDL / YMM-AI-183"
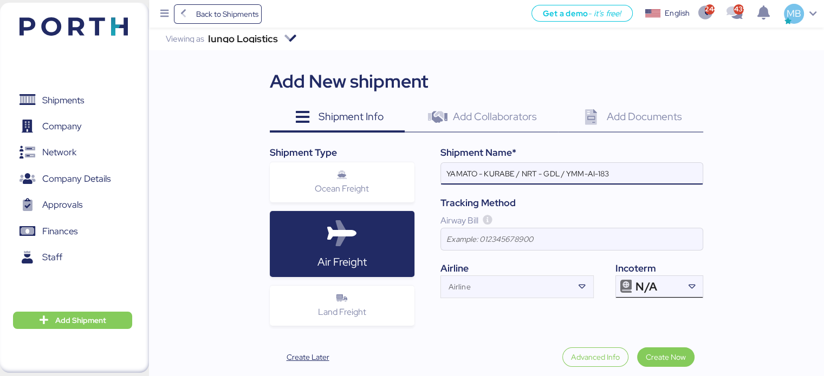
type input "YAMATO - KURABE / NRT - GDL / YMM-AI-183"
click at [670, 283] on div "N/A" at bounding box center [657, 287] width 45 height 22
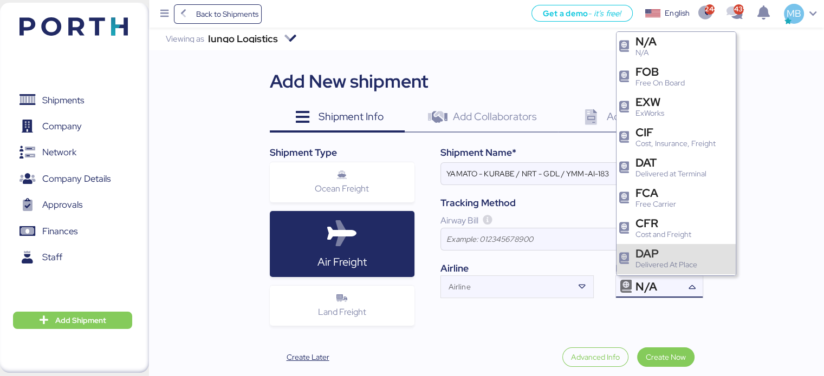
click at [669, 267] on div "Delivered At Place" at bounding box center [666, 264] width 62 height 11
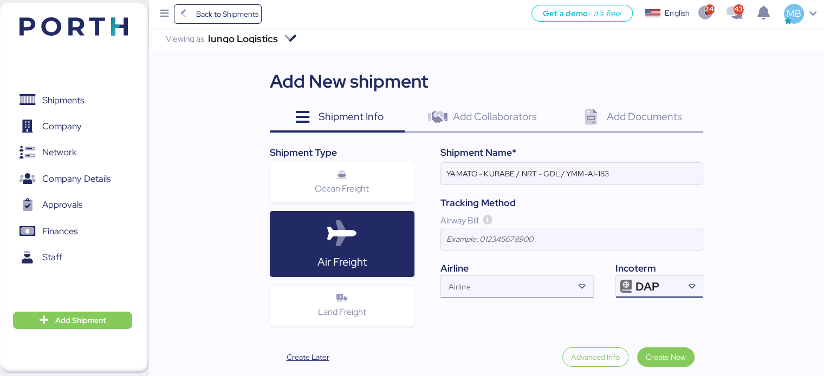
click at [461, 285] on input "Airline" at bounding box center [507, 290] width 133 height 13
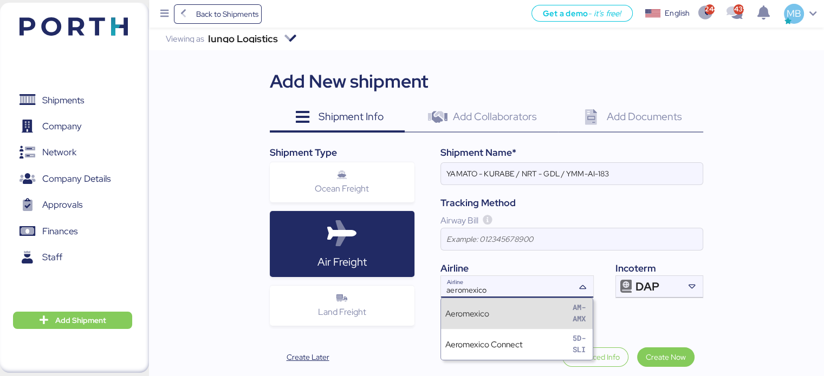
type input "aeromexico"
click at [531, 314] on div "Aeromexico AM-AMX" at bounding box center [517, 313] width 152 height 31
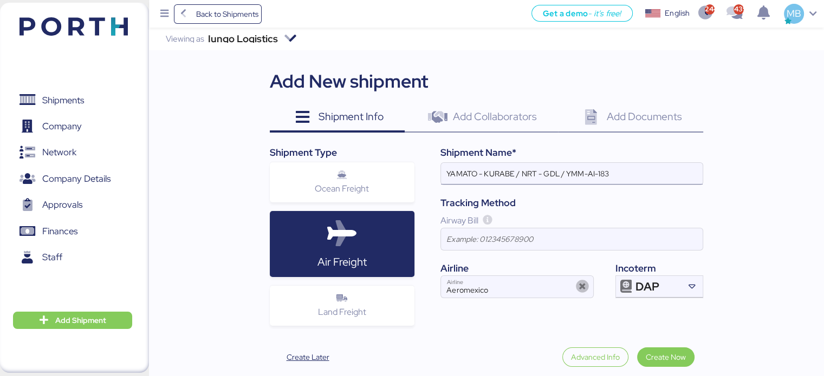
click at [500, 170] on input "YAMATO - KURABE / NRT - GDL / YMM-AI-183" at bounding box center [572, 174] width 262 height 22
paste input "NIDEG"
click at [624, 171] on input "YAMATO - NIDEG / NRT - GDL / YMM-AI-183" at bounding box center [572, 174] width 262 height 22
paste input "YMM-AI-186"
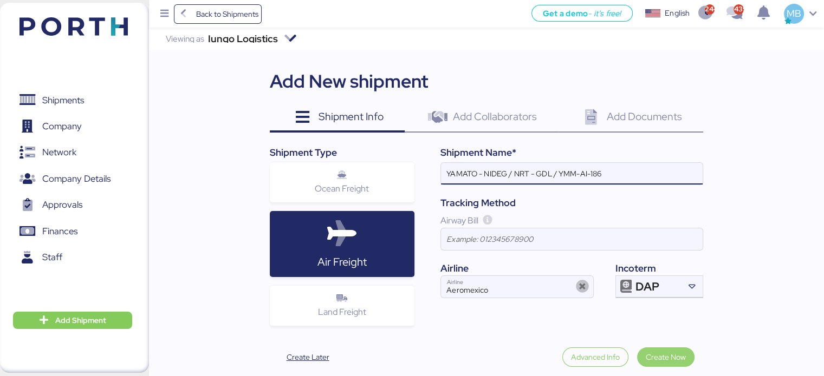
type input "YAMATO - NIDEG / NRT - GDL / YMM-AI-186"
click at [676, 356] on span "Create Now" at bounding box center [666, 357] width 40 height 13
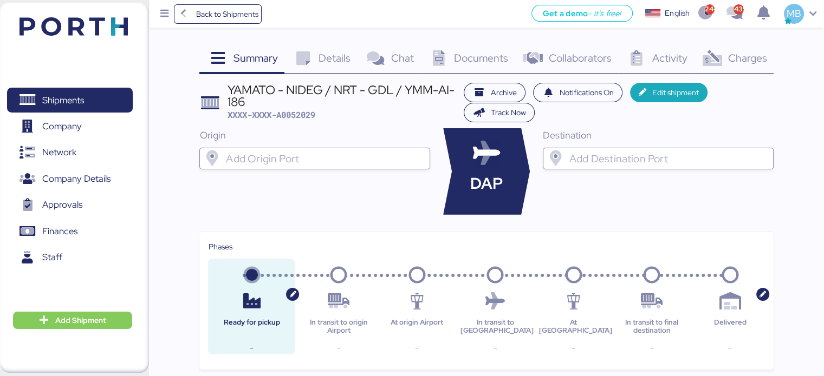
click at [379, 161] on input "search" at bounding box center [324, 158] width 201 height 13
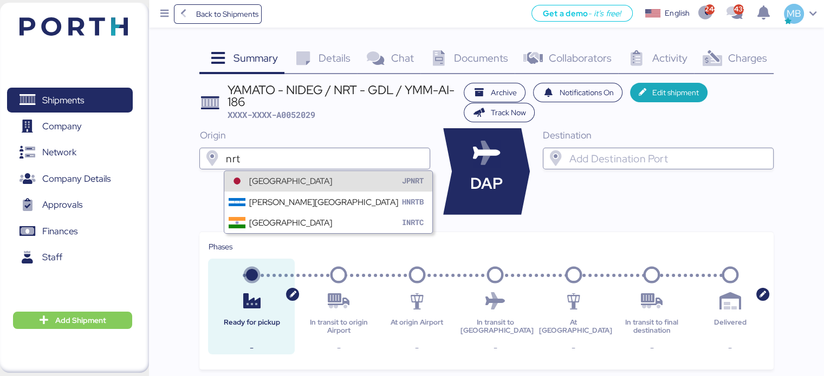
type input "nrt"
click at [388, 174] on div "[GEOGRAPHIC_DATA] JPNRT" at bounding box center [327, 181] width 207 height 21
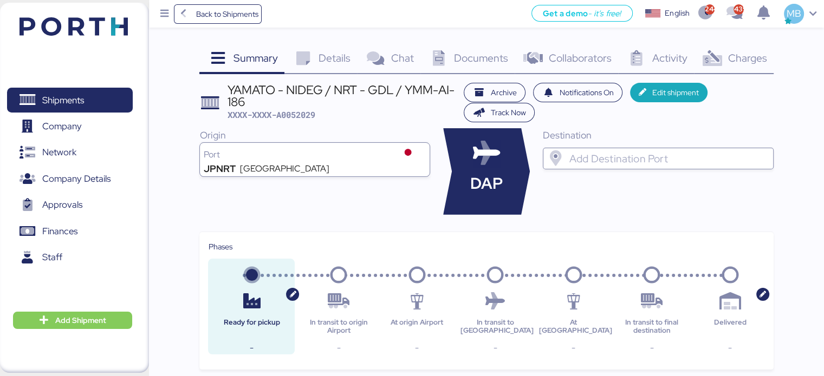
click at [637, 153] on input "search" at bounding box center [667, 158] width 201 height 13
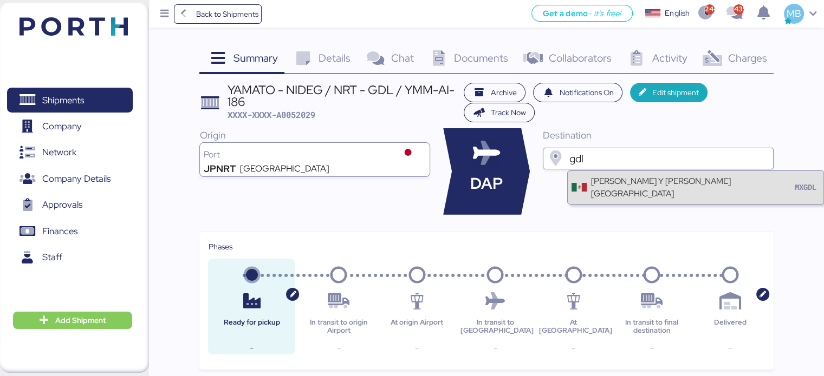
type input "gdl"
click at [641, 186] on div "[PERSON_NAME] Y [PERSON_NAME][GEOGRAPHIC_DATA]" at bounding box center [691, 187] width 201 height 25
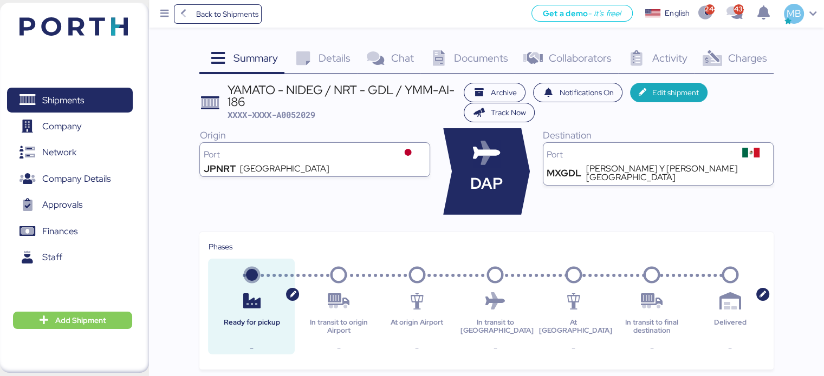
click at [336, 58] on span "Details" at bounding box center [334, 58] width 32 height 14
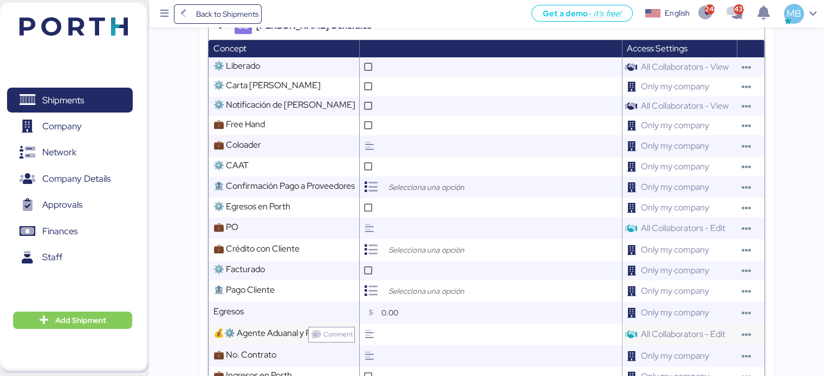
scroll to position [433, 0]
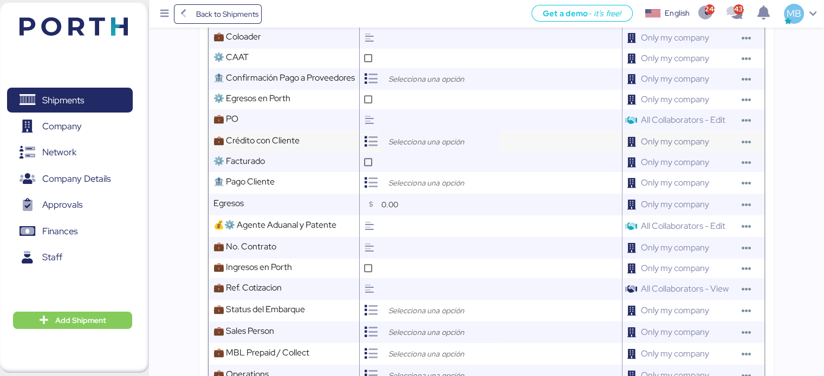
click at [398, 148] on input "search" at bounding box center [443, 141] width 114 height 13
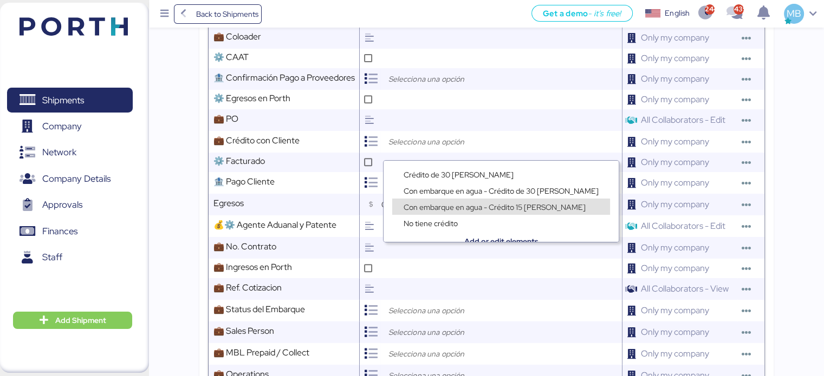
click at [488, 205] on span "Con embarque en agua - Crédito 15 [PERSON_NAME]" at bounding box center [494, 208] width 182 height 10
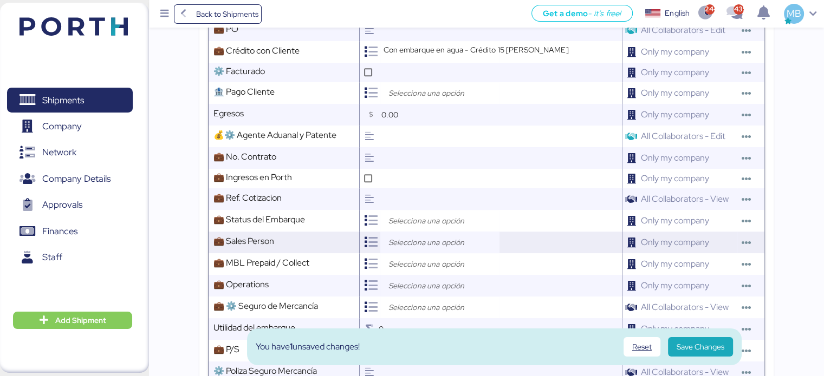
scroll to position [542, 0]
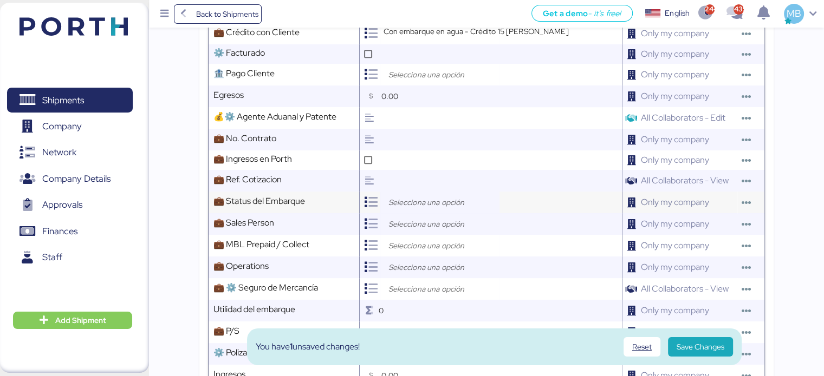
click at [444, 208] on input "search" at bounding box center [443, 202] width 114 height 13
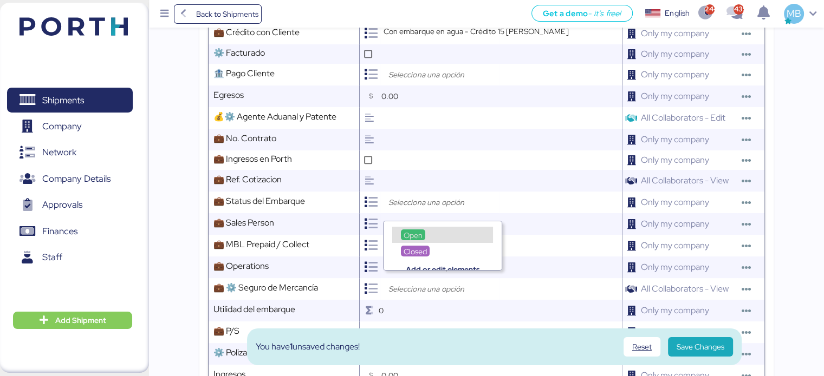
click at [423, 233] on div "Open" at bounding box center [413, 235] width 24 height 11
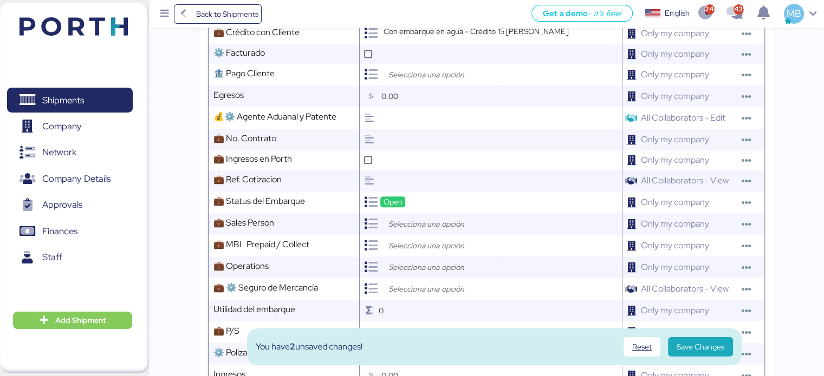
click at [425, 229] on input "search" at bounding box center [443, 224] width 114 height 13
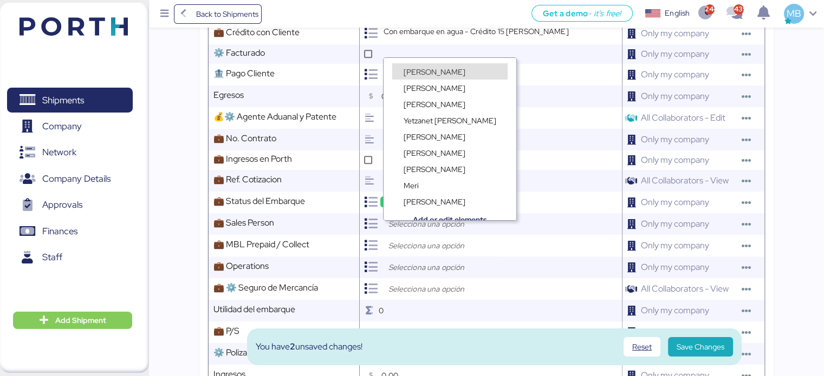
click at [448, 68] on div "[PERSON_NAME]" at bounding box center [449, 71] width 115 height 16
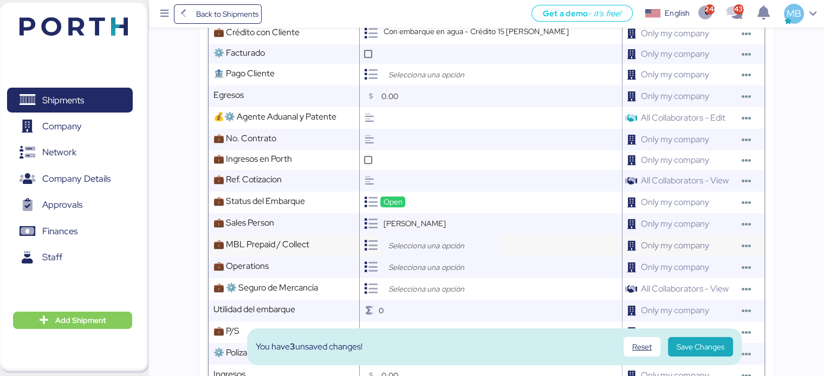
click at [427, 250] on input "search" at bounding box center [443, 245] width 114 height 13
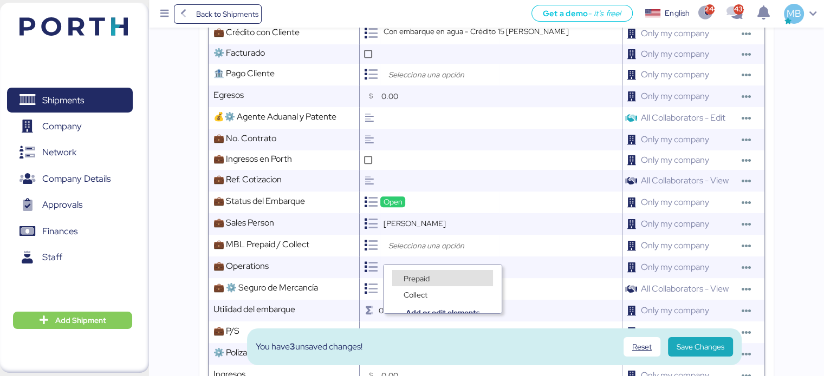
click at [422, 276] on span "Prepaid" at bounding box center [416, 279] width 26 height 10
click at [416, 274] on input "search" at bounding box center [443, 267] width 114 height 13
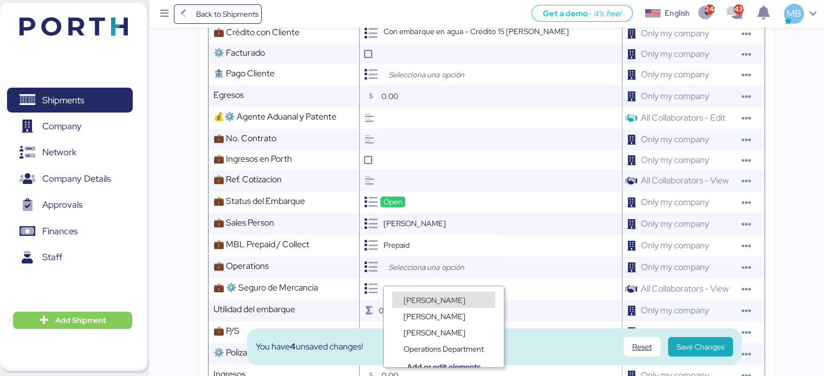
click at [416, 297] on span "[PERSON_NAME]" at bounding box center [434, 301] width 62 height 10
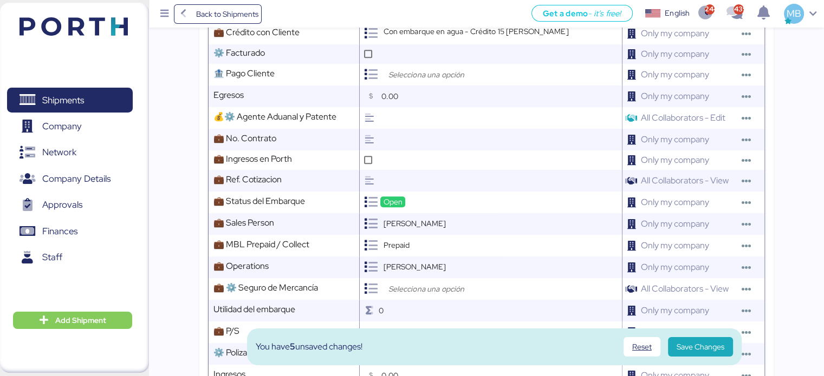
click at [424, 295] on input "search" at bounding box center [443, 289] width 114 height 13
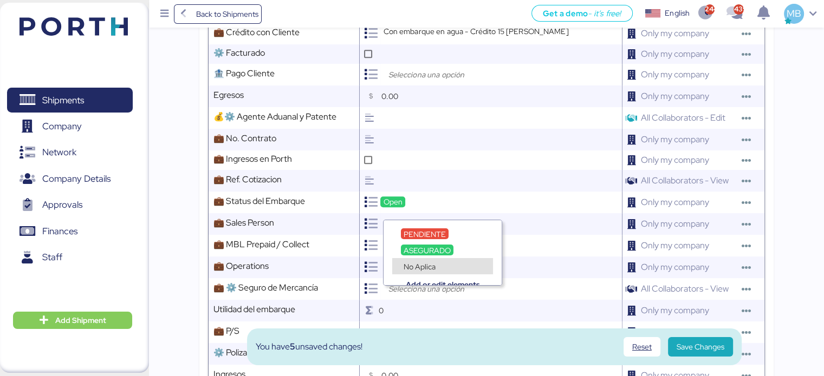
click at [440, 265] on div "No Aplica" at bounding box center [442, 266] width 101 height 16
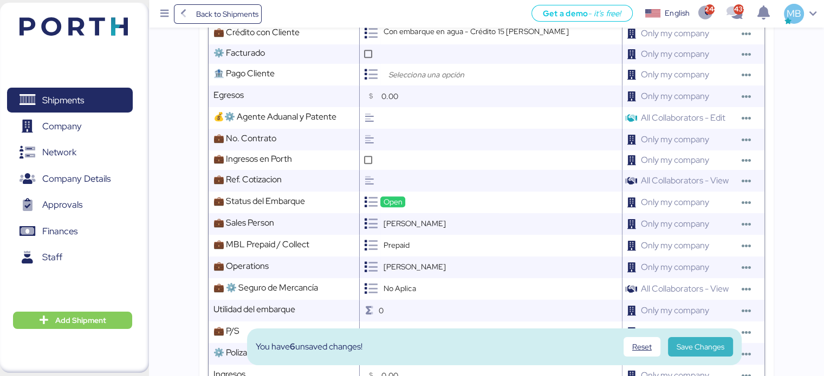
click at [698, 348] on span "Save Changes" at bounding box center [700, 347] width 48 height 13
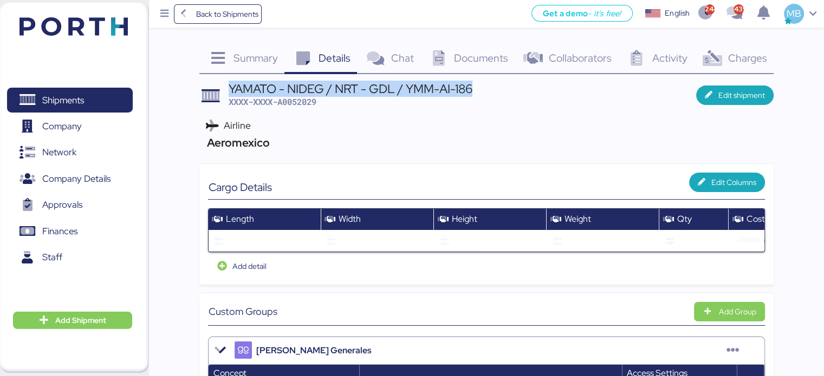
drag, startPoint x: 485, startPoint y: 90, endPoint x: 229, endPoint y: 88, distance: 256.7
click at [229, 88] on header "YAMATO - NIDEG / NRT - GDL / YMM-AI-186 XXXX-XXXX-A0052029 Edit shipment" at bounding box center [486, 95] width 574 height 25
copy div "YAMATO - NIDEG / NRT - GDL / YMM-AI-186"
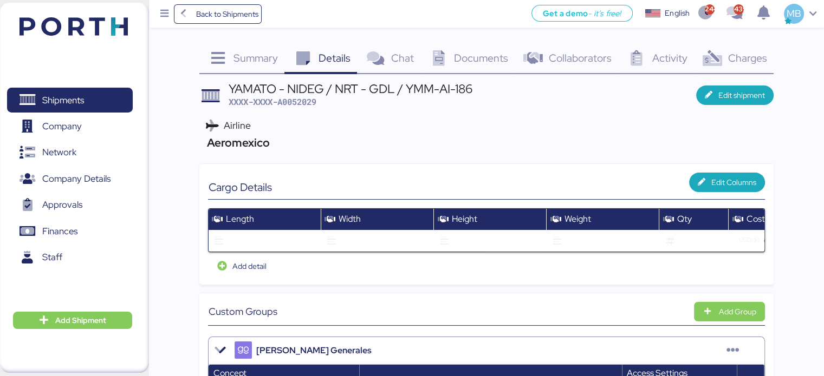
click at [297, 103] on span "XXXX-XXXX-A0052029" at bounding box center [273, 101] width 88 height 11
copy span "A0052029"
click at [308, 101] on span "XXXX-XXXX-A0052029" at bounding box center [273, 101] width 88 height 11
